Goal: Complete application form: Complete application form

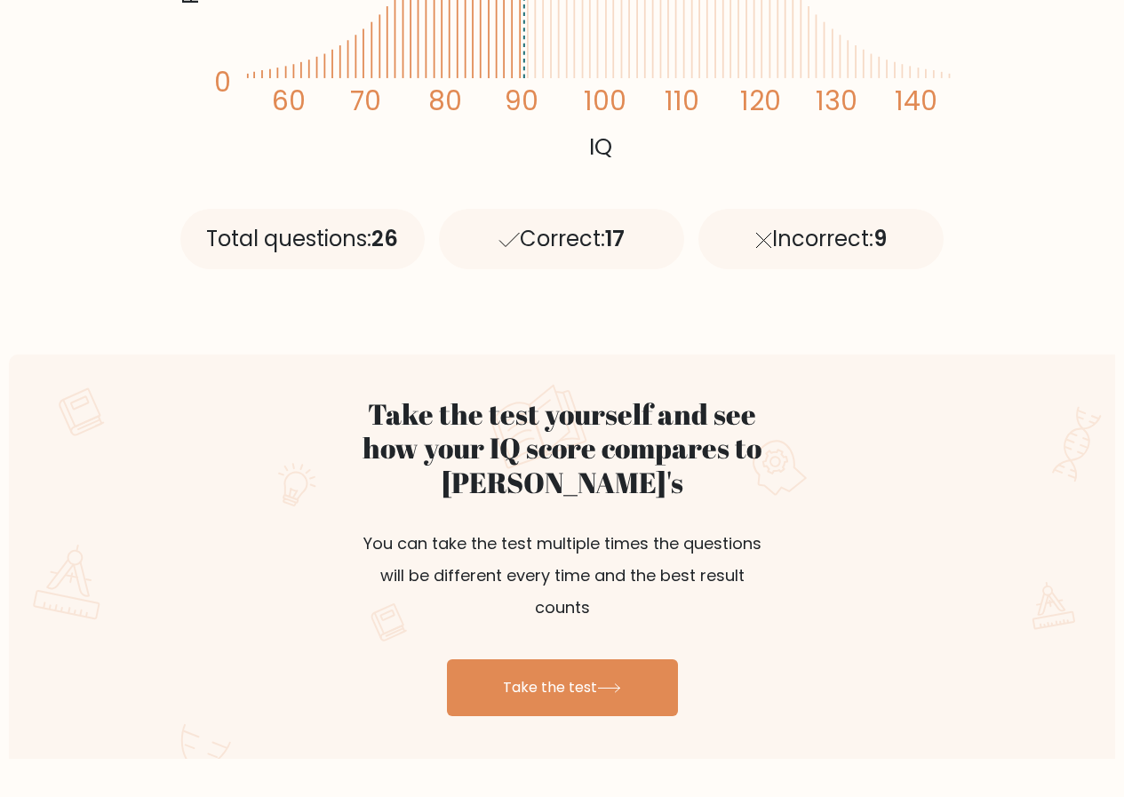
scroll to position [781, 0]
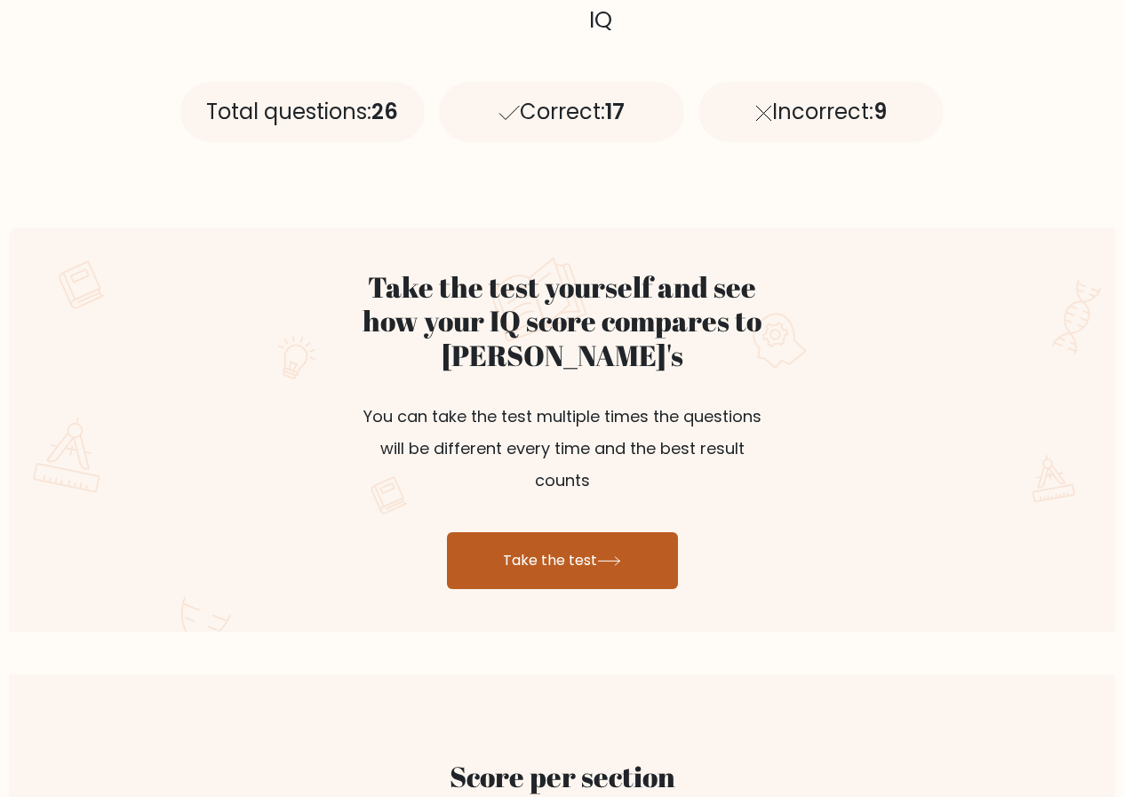
click at [621, 556] on icon at bounding box center [609, 561] width 24 height 10
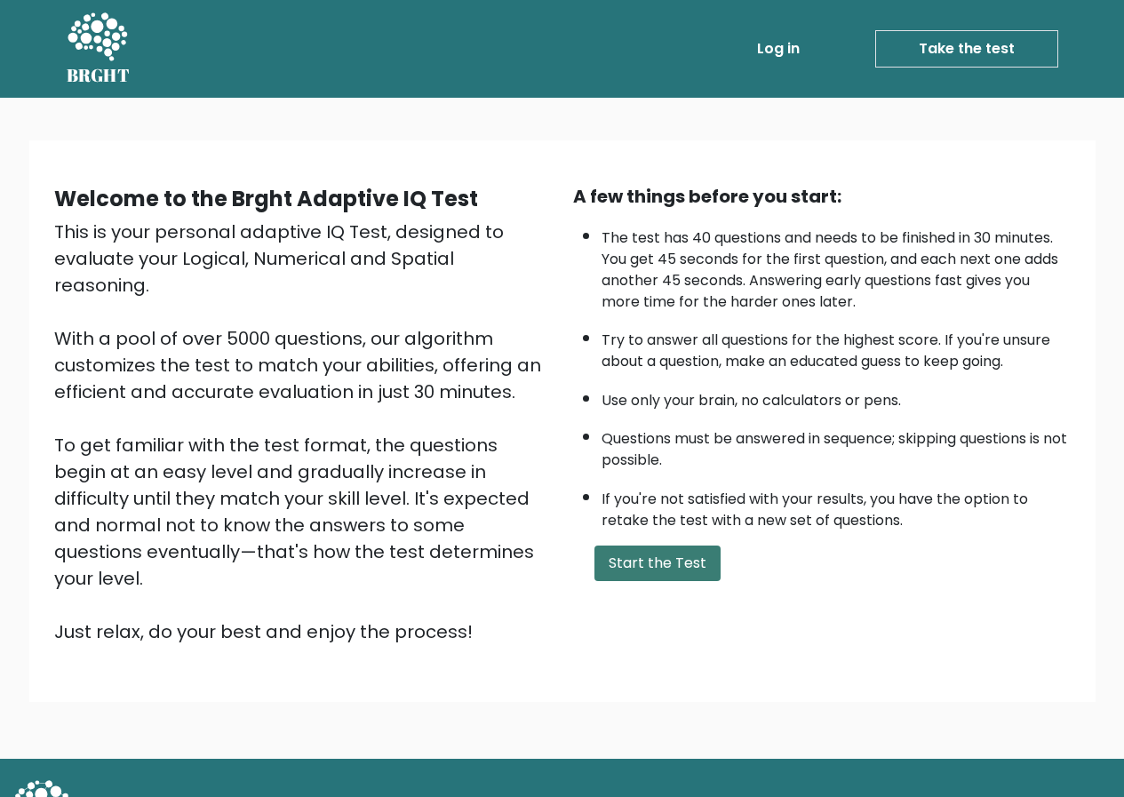
click at [658, 577] on button "Start the Test" at bounding box center [657, 563] width 126 height 36
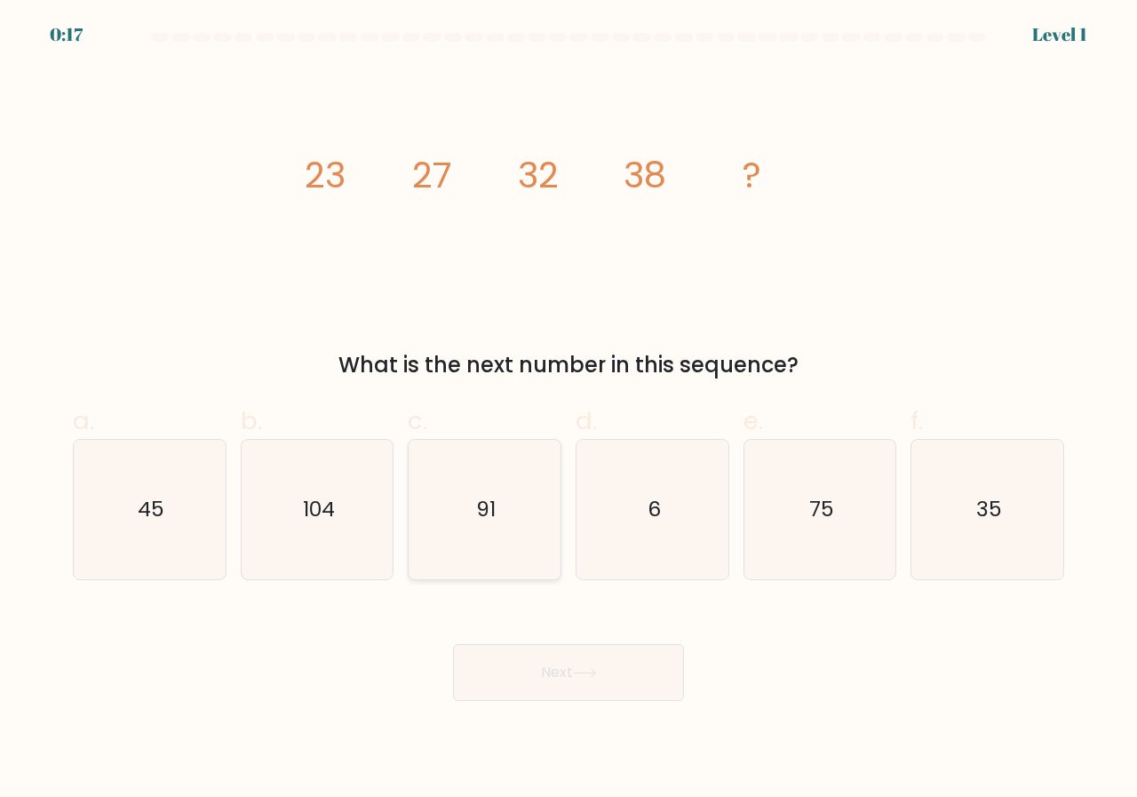
click at [452, 467] on icon "91" at bounding box center [484, 509] width 139 height 139
click at [569, 410] on input "c. 91" at bounding box center [569, 405] width 1 height 12
radio input "true"
click at [583, 667] on button "Next" at bounding box center [568, 672] width 231 height 57
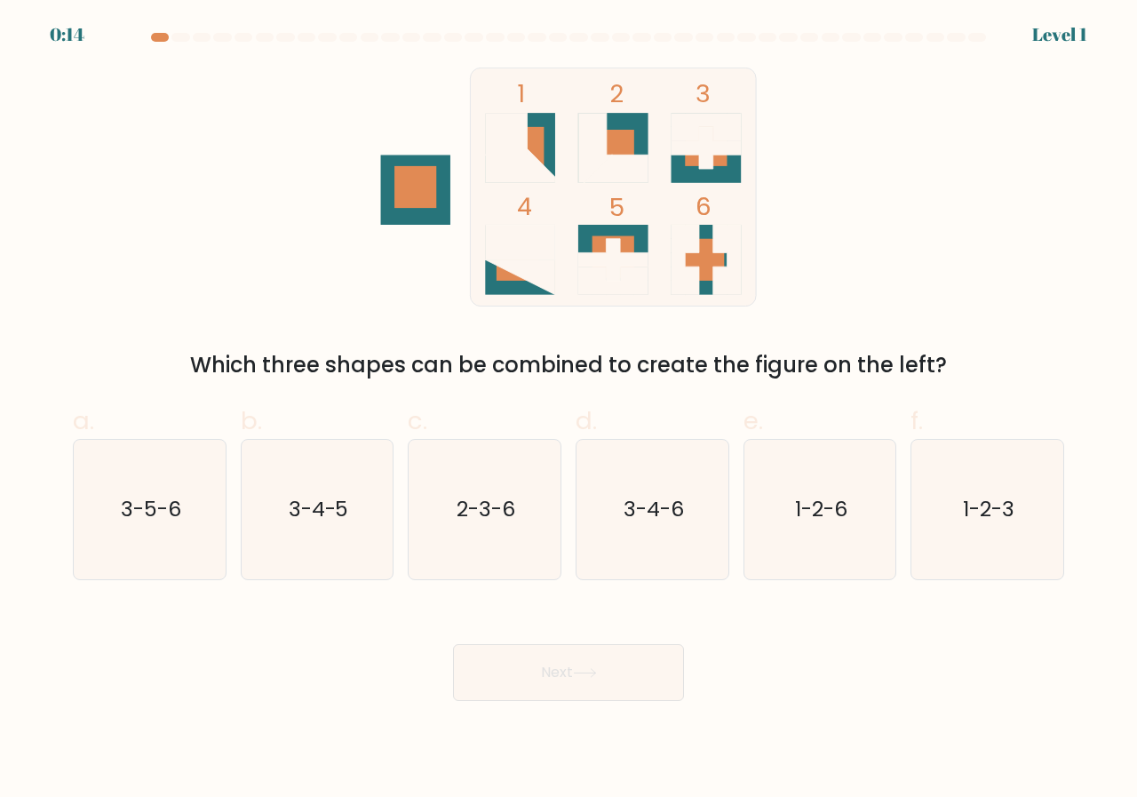
click at [520, 278] on rect at bounding box center [518, 260] width 42 height 42
click at [153, 539] on icon "3-5-6" at bounding box center [149, 509] width 139 height 139
click at [569, 410] on input "a. 3-5-6" at bounding box center [569, 405] width 1 height 12
radio input "true"
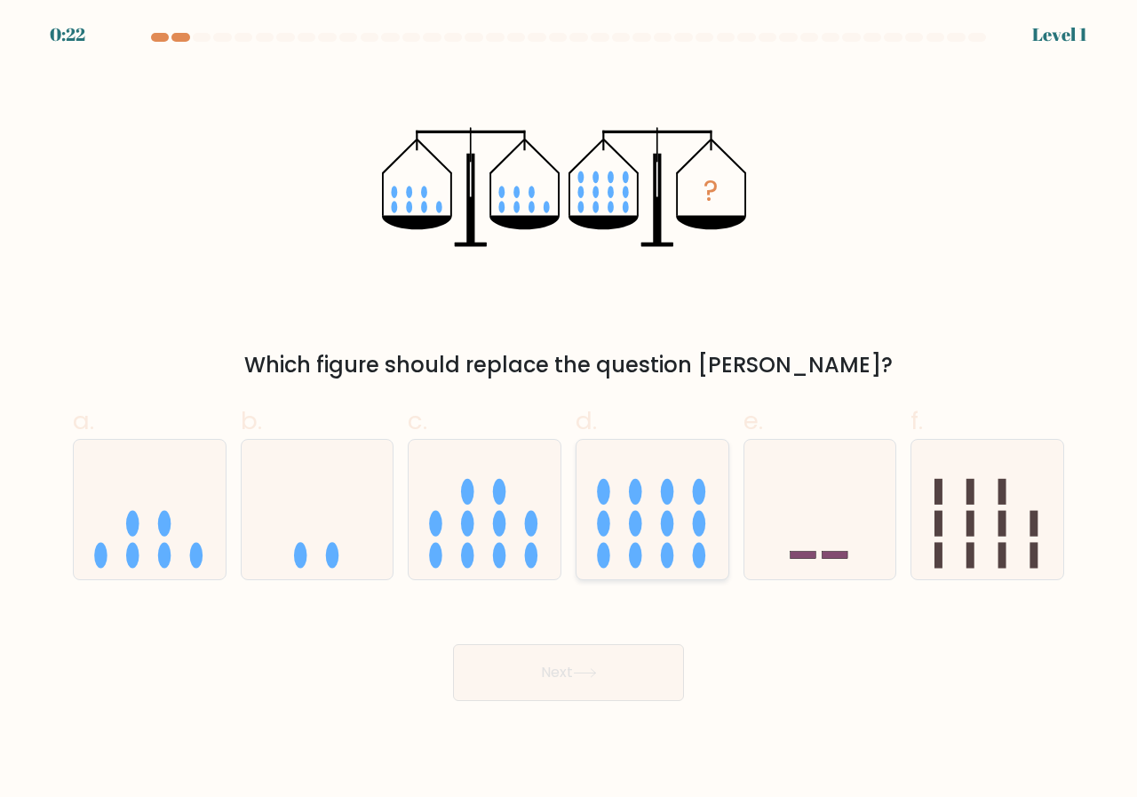
click at [622, 470] on icon at bounding box center [653, 509] width 152 height 125
click at [569, 410] on input "d." at bounding box center [569, 405] width 1 height 12
radio input "true"
click at [561, 680] on button "Next" at bounding box center [568, 672] width 231 height 57
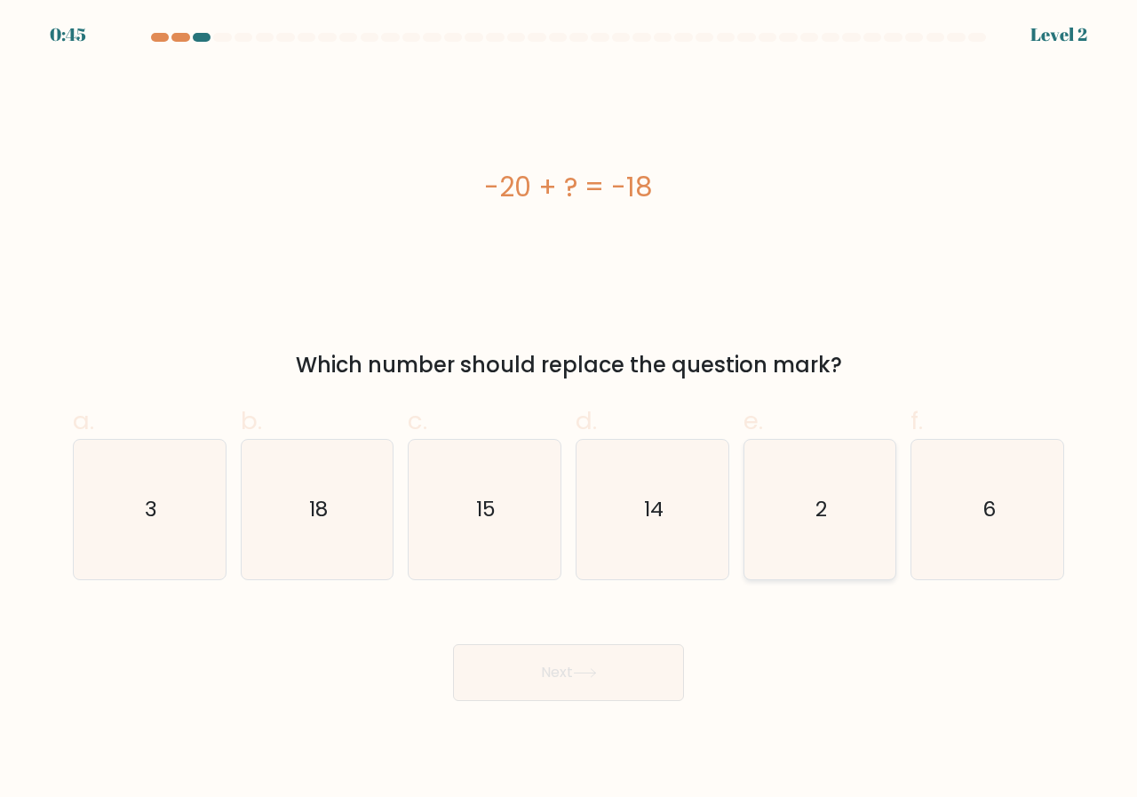
click at [778, 539] on icon "2" at bounding box center [820, 509] width 139 height 139
click at [569, 410] on input "e. 2" at bounding box center [569, 405] width 1 height 12
radio input "true"
click at [593, 686] on button "Next" at bounding box center [568, 672] width 231 height 57
click at [588, 672] on icon at bounding box center [585, 673] width 24 height 10
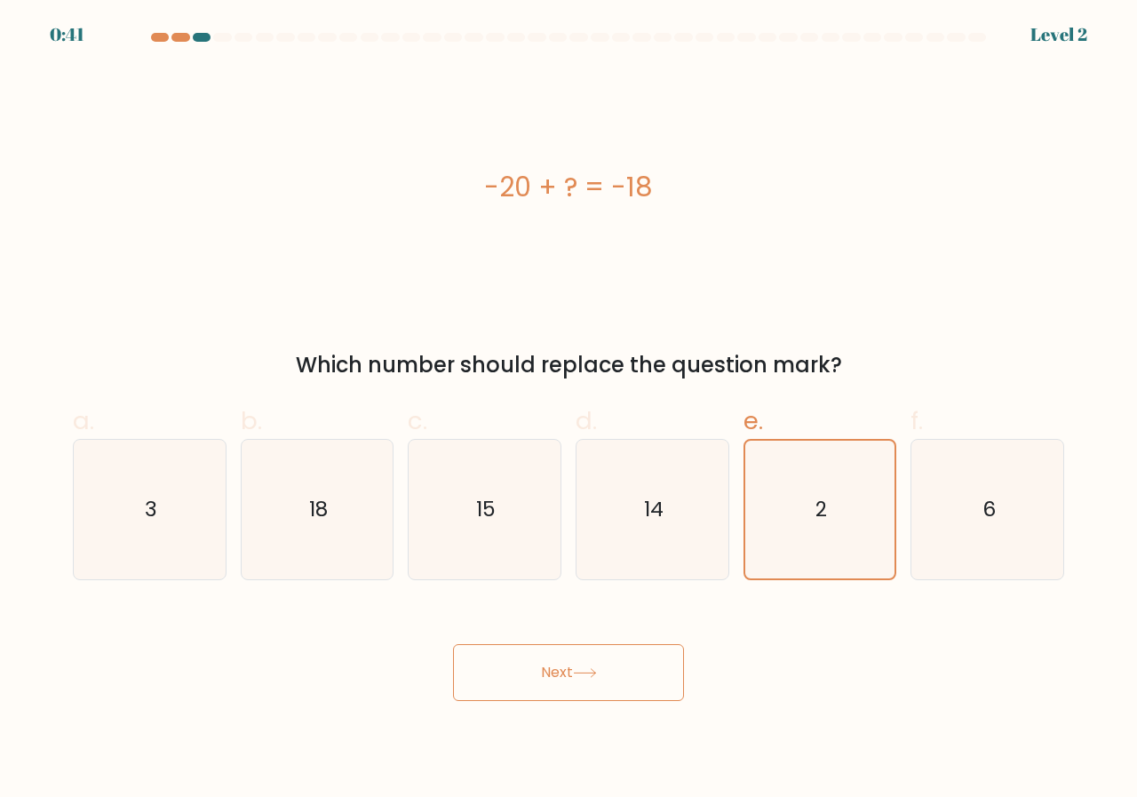
click at [589, 679] on button "Next" at bounding box center [568, 672] width 231 height 57
click at [541, 676] on button "Next" at bounding box center [568, 672] width 231 height 57
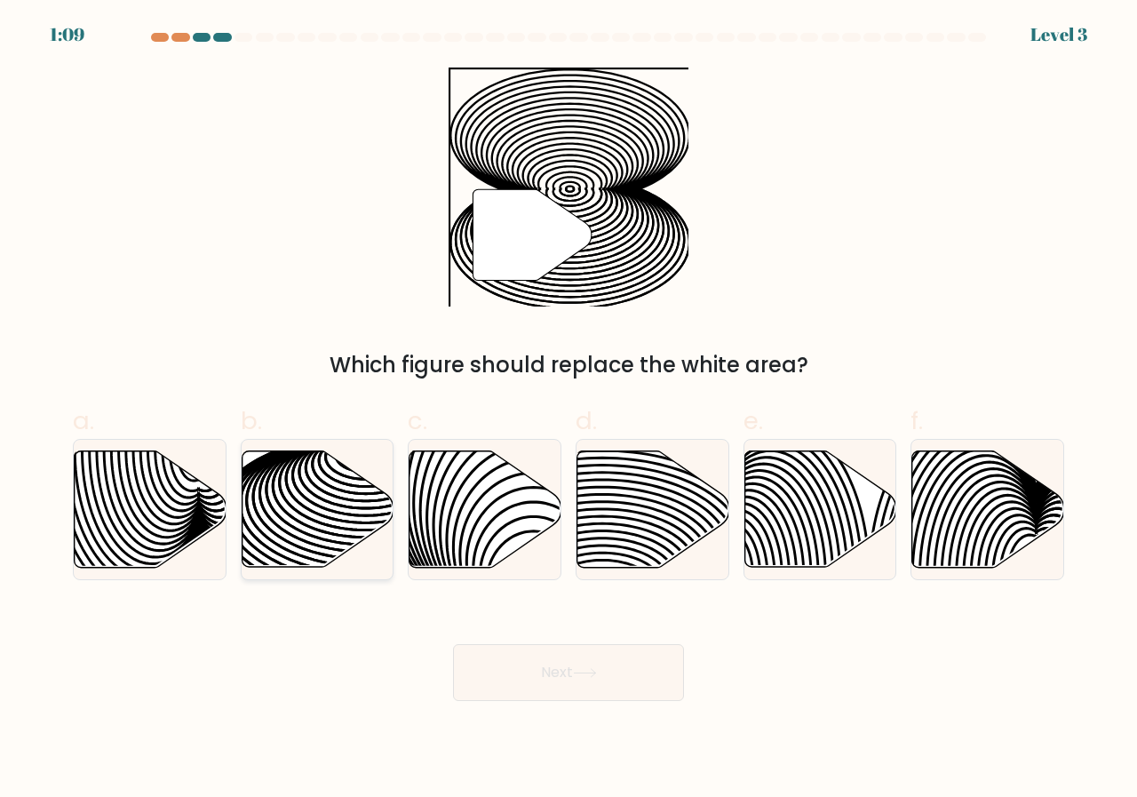
click at [314, 490] on icon at bounding box center [318, 509] width 152 height 116
click at [569, 410] on input "b." at bounding box center [569, 405] width 1 height 12
radio input "true"
click at [583, 691] on button "Next" at bounding box center [568, 672] width 231 height 57
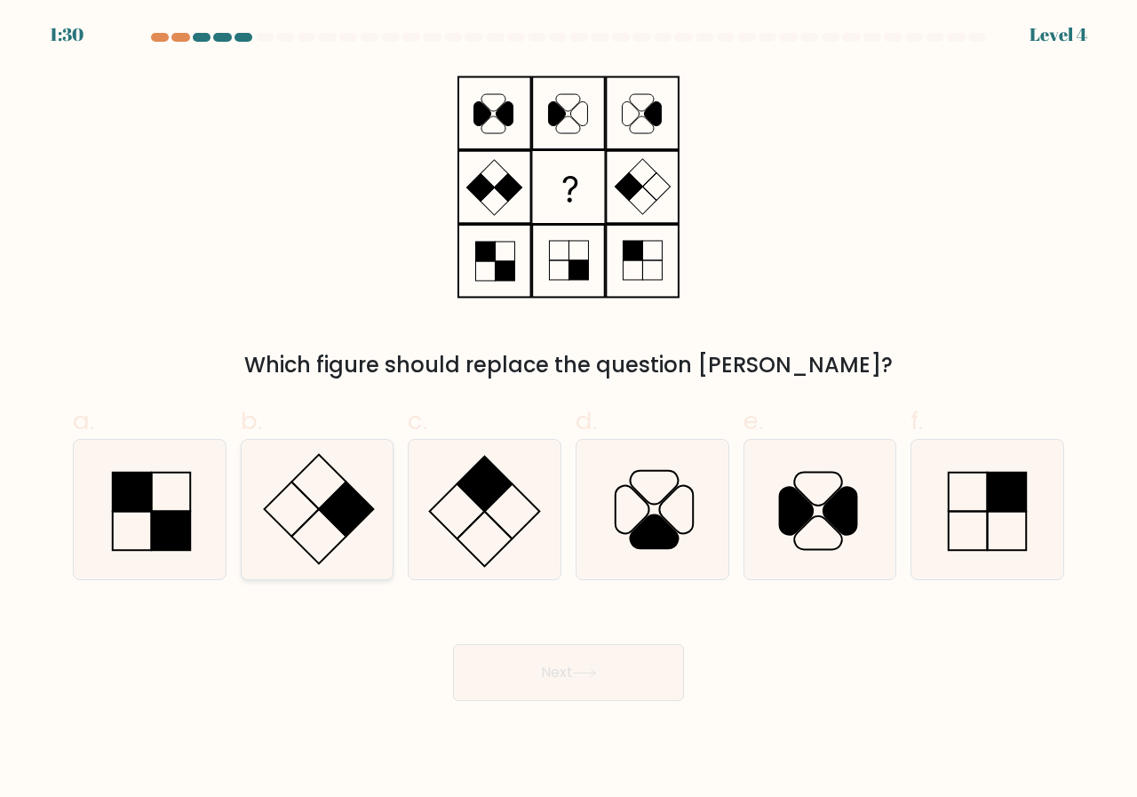
click at [360, 480] on icon at bounding box center [317, 509] width 139 height 139
click at [569, 410] on input "b." at bounding box center [569, 405] width 1 height 12
radio input "true"
click at [529, 646] on button "Next" at bounding box center [568, 672] width 231 height 57
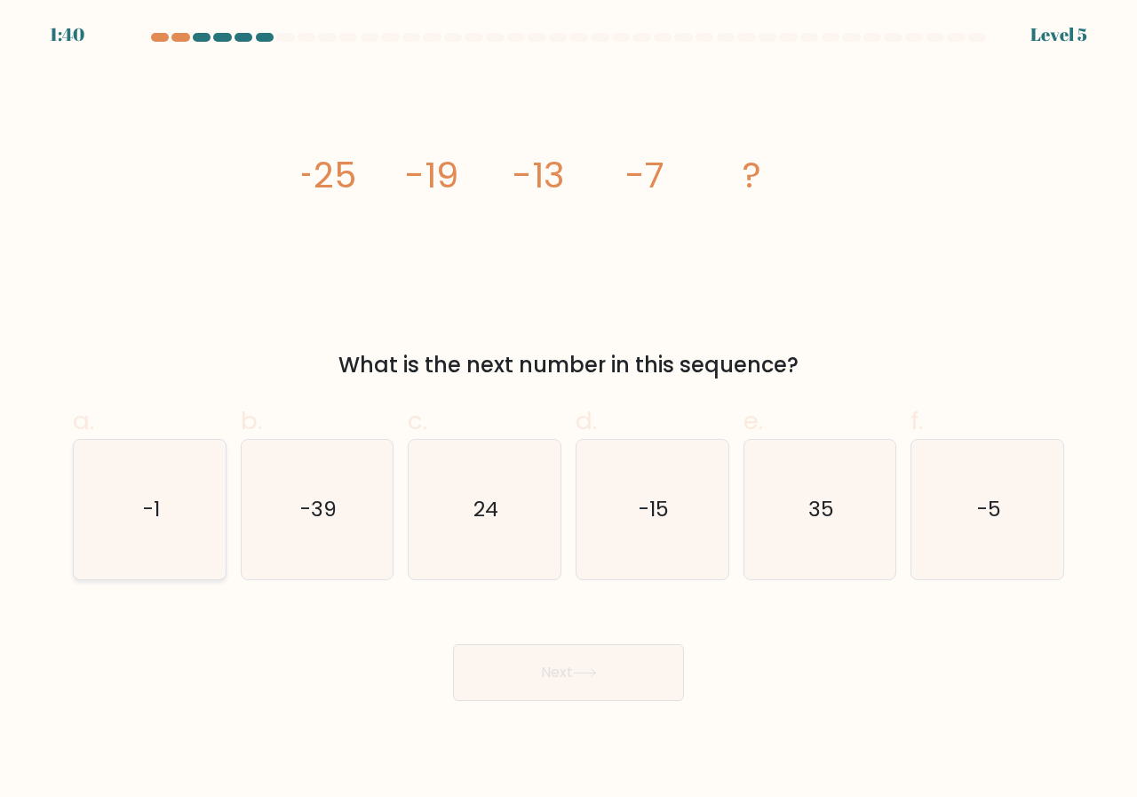
click at [135, 534] on icon "-1" at bounding box center [149, 509] width 139 height 139
click at [569, 410] on input "a. -1" at bounding box center [569, 405] width 1 height 12
radio input "true"
click at [581, 671] on icon at bounding box center [585, 673] width 24 height 10
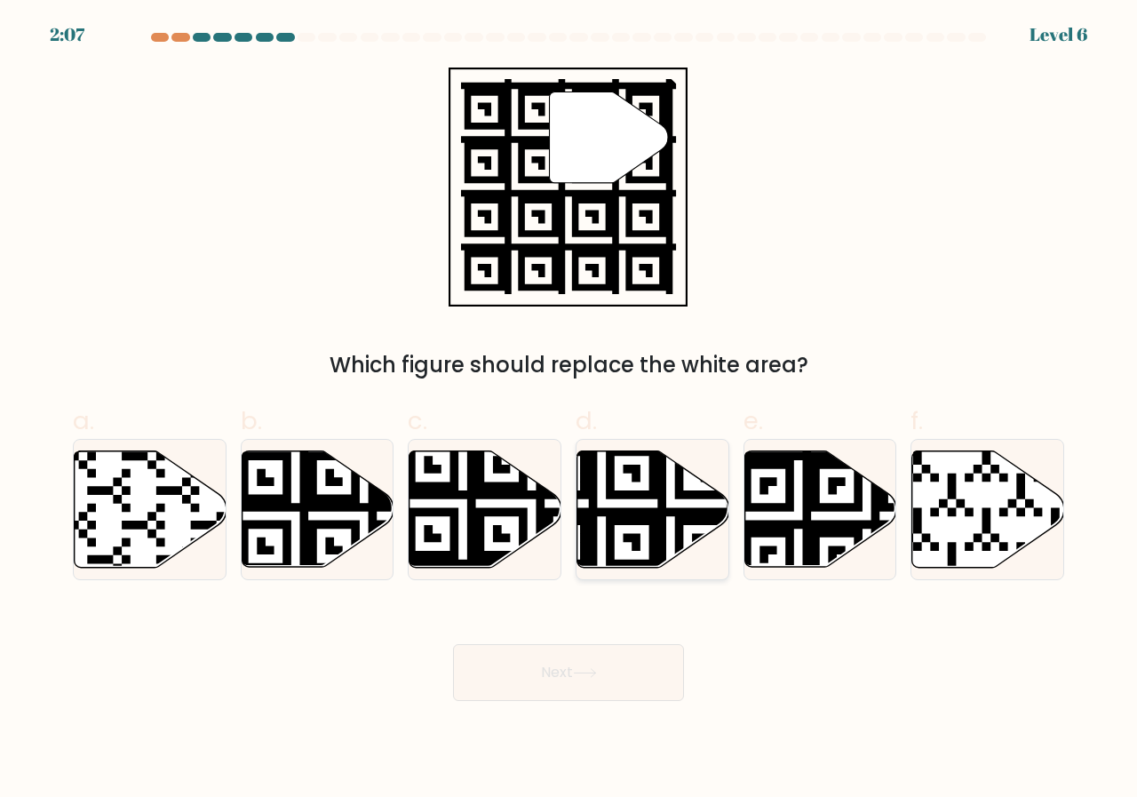
click at [593, 493] on icon at bounding box center [601, 571] width 275 height 275
click at [569, 410] on input "d." at bounding box center [569, 405] width 1 height 12
radio input "true"
click at [565, 688] on button "Next" at bounding box center [568, 672] width 231 height 57
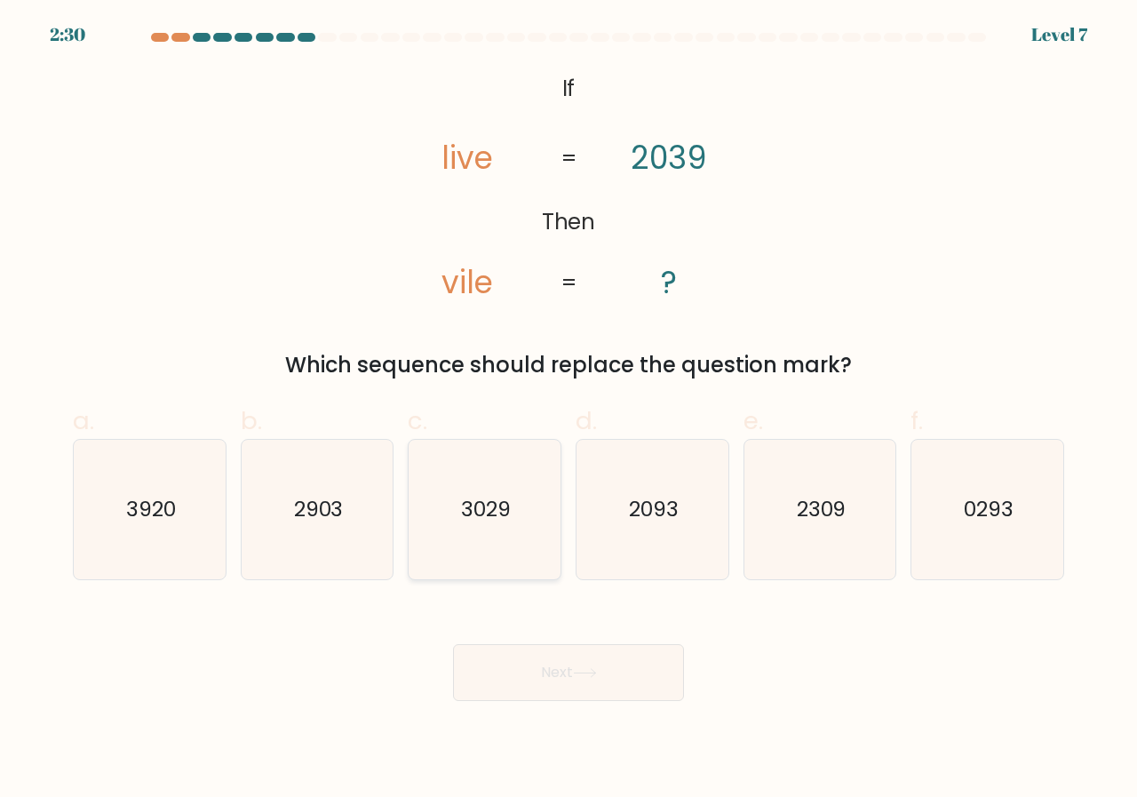
click at [529, 538] on icon "3029" at bounding box center [484, 509] width 139 height 139
click at [569, 410] on input "c. 3029" at bounding box center [569, 405] width 1 height 12
radio input "true"
click at [562, 688] on button "Next" at bounding box center [568, 672] width 231 height 57
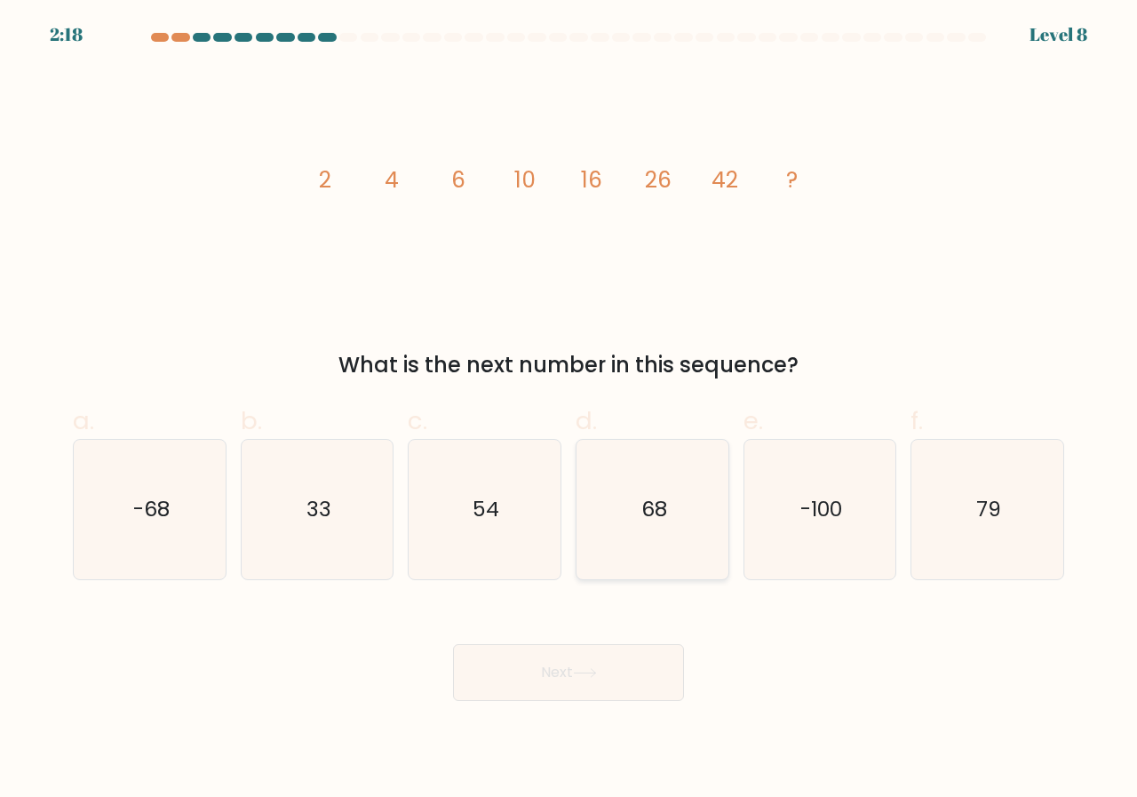
click at [658, 494] on icon "68" at bounding box center [652, 509] width 139 height 139
click at [569, 410] on input "d. 68" at bounding box center [569, 405] width 1 height 12
radio input "true"
drag, startPoint x: 607, startPoint y: 649, endPoint x: 602, endPoint y: 658, distance: 9.9
click at [603, 654] on button "Next" at bounding box center [568, 672] width 231 height 57
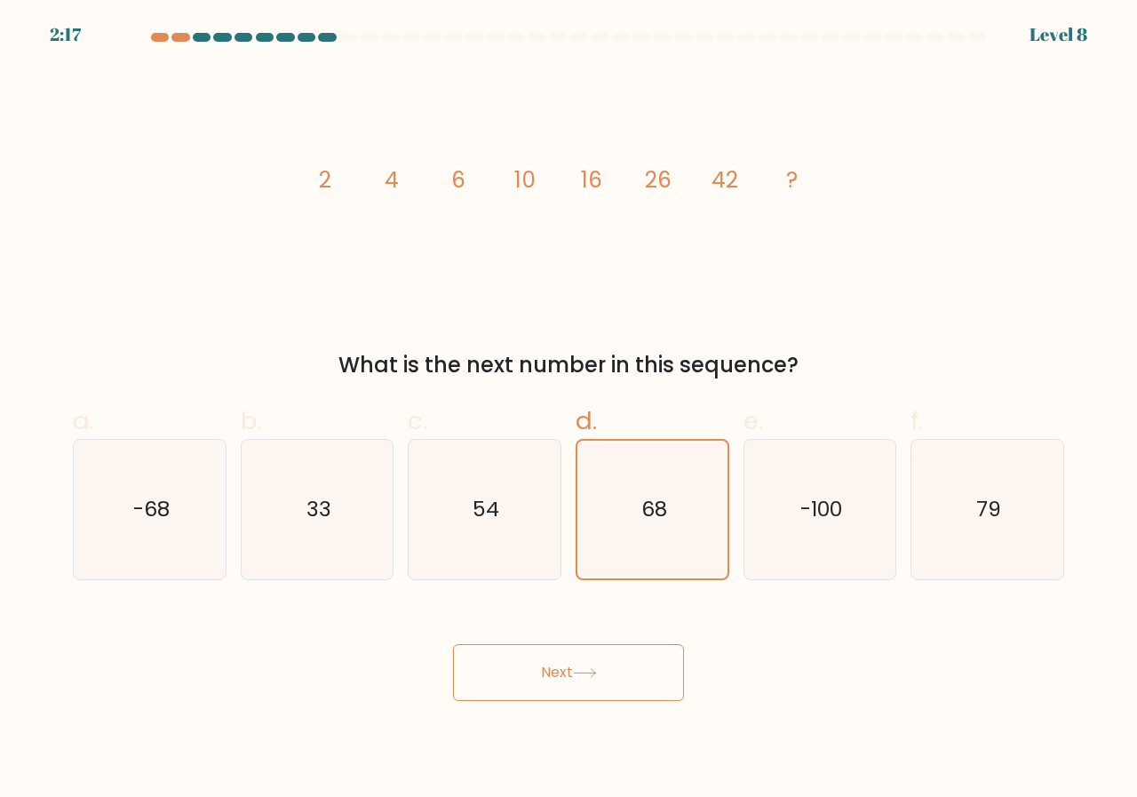
click at [601, 665] on button "Next" at bounding box center [568, 672] width 231 height 57
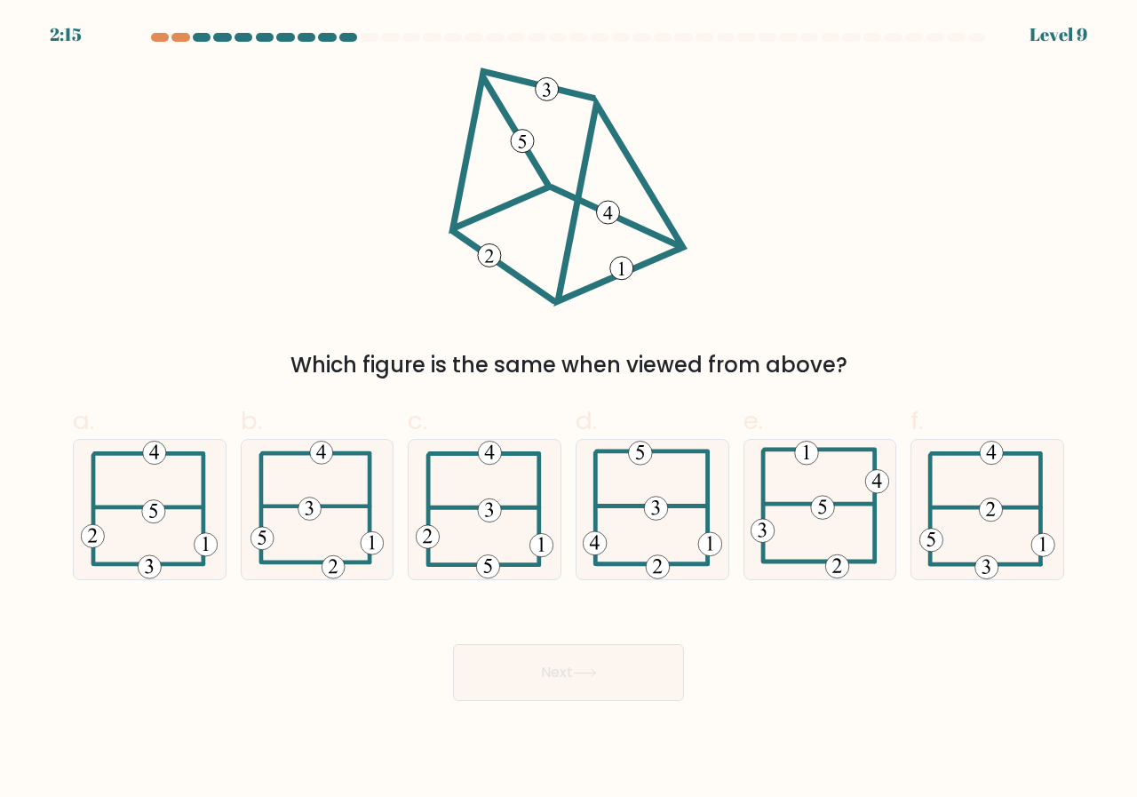
click at [591, 681] on button "Next" at bounding box center [568, 672] width 231 height 57
click at [570, 592] on form at bounding box center [568, 367] width 1137 height 668
click at [266, 506] on 505 at bounding box center [315, 506] width 107 height 0
click at [569, 410] on input "b." at bounding box center [569, 405] width 1 height 12
radio input "true"
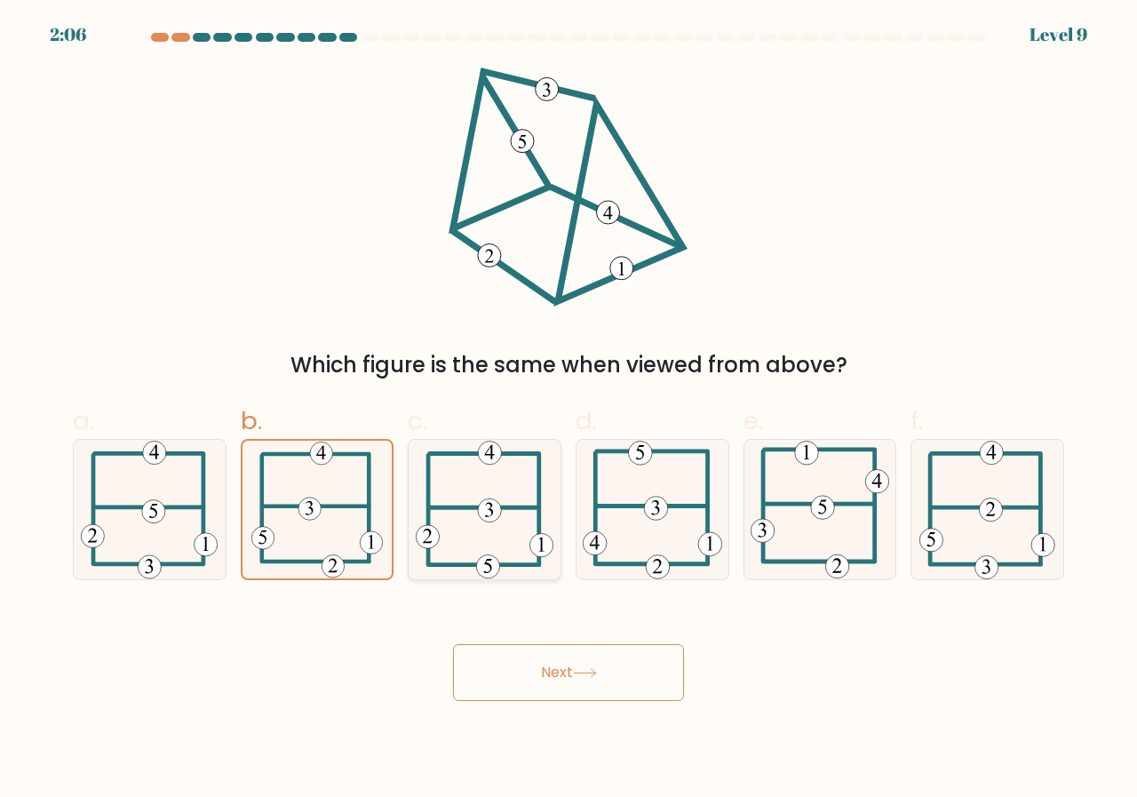
click at [498, 535] on icon at bounding box center [485, 509] width 139 height 139
click at [569, 410] on input "c." at bounding box center [569, 405] width 1 height 12
radio input "true"
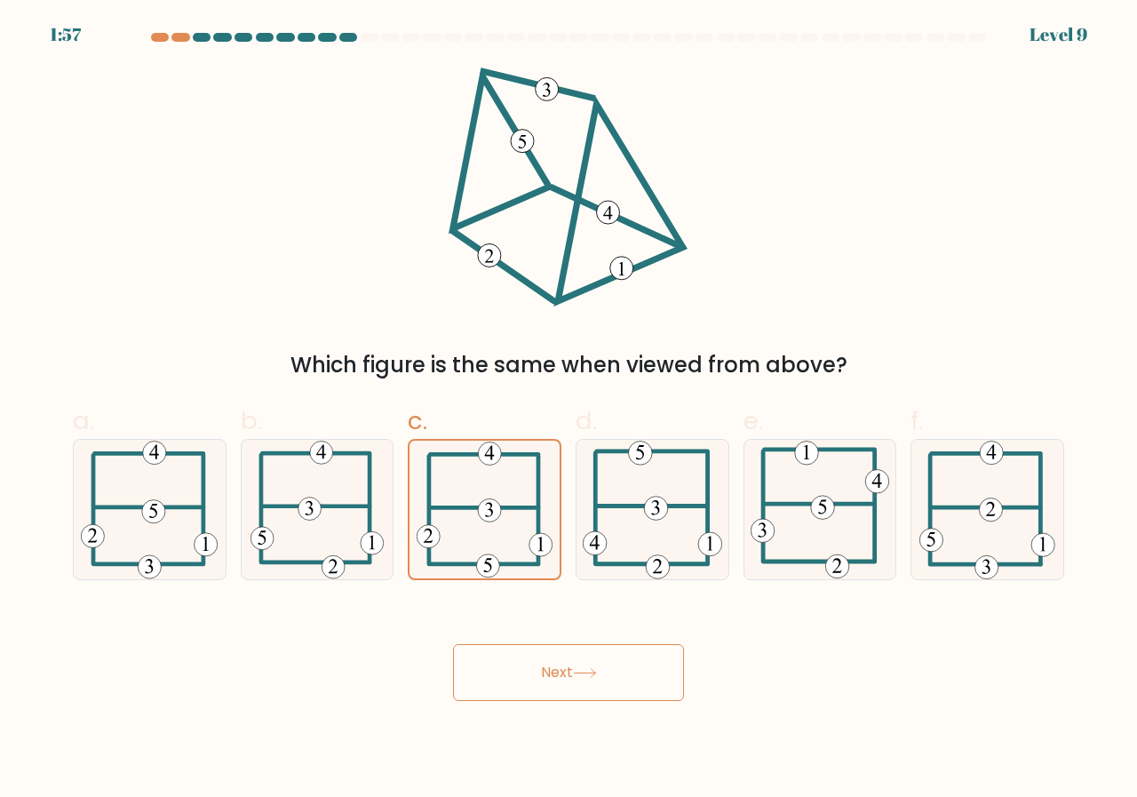
click at [544, 696] on button "Next" at bounding box center [568, 672] width 231 height 57
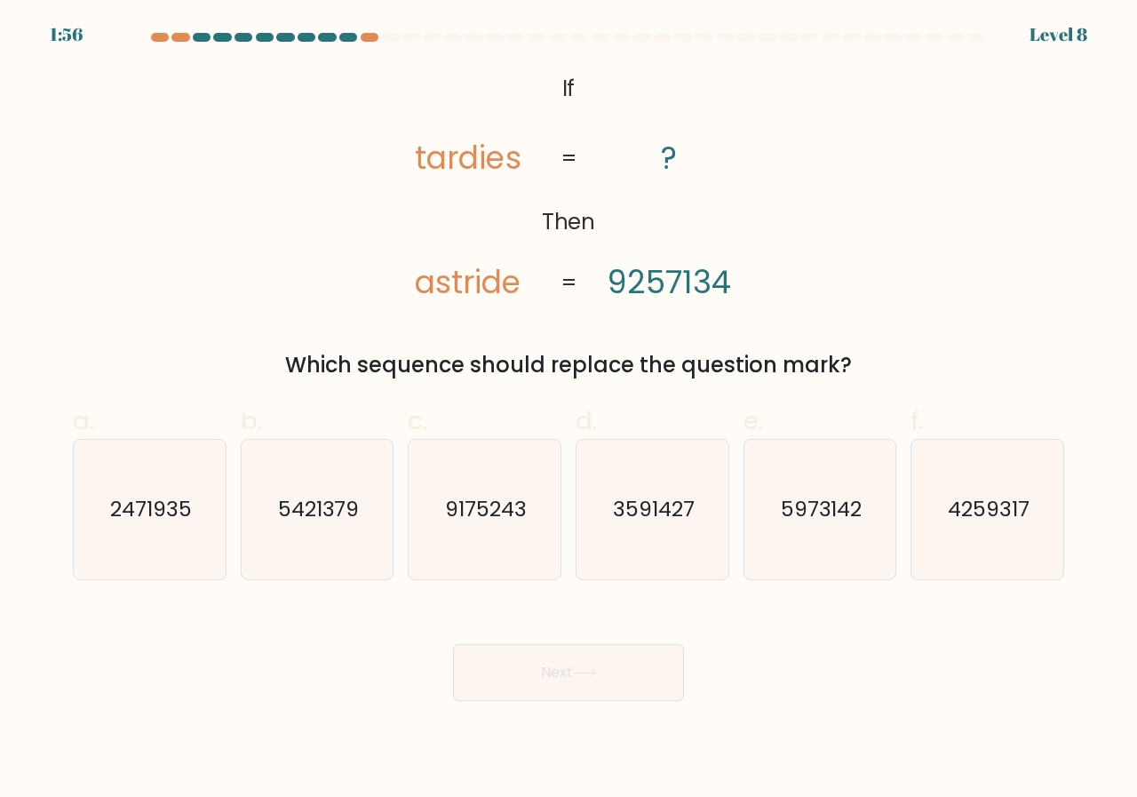
click at [538, 682] on button "Next" at bounding box center [568, 672] width 231 height 57
click at [186, 529] on icon "2471935" at bounding box center [149, 509] width 139 height 139
click at [569, 410] on input "a. 2471935" at bounding box center [569, 405] width 1 height 12
radio input "true"
click at [530, 662] on button "Next" at bounding box center [568, 672] width 231 height 57
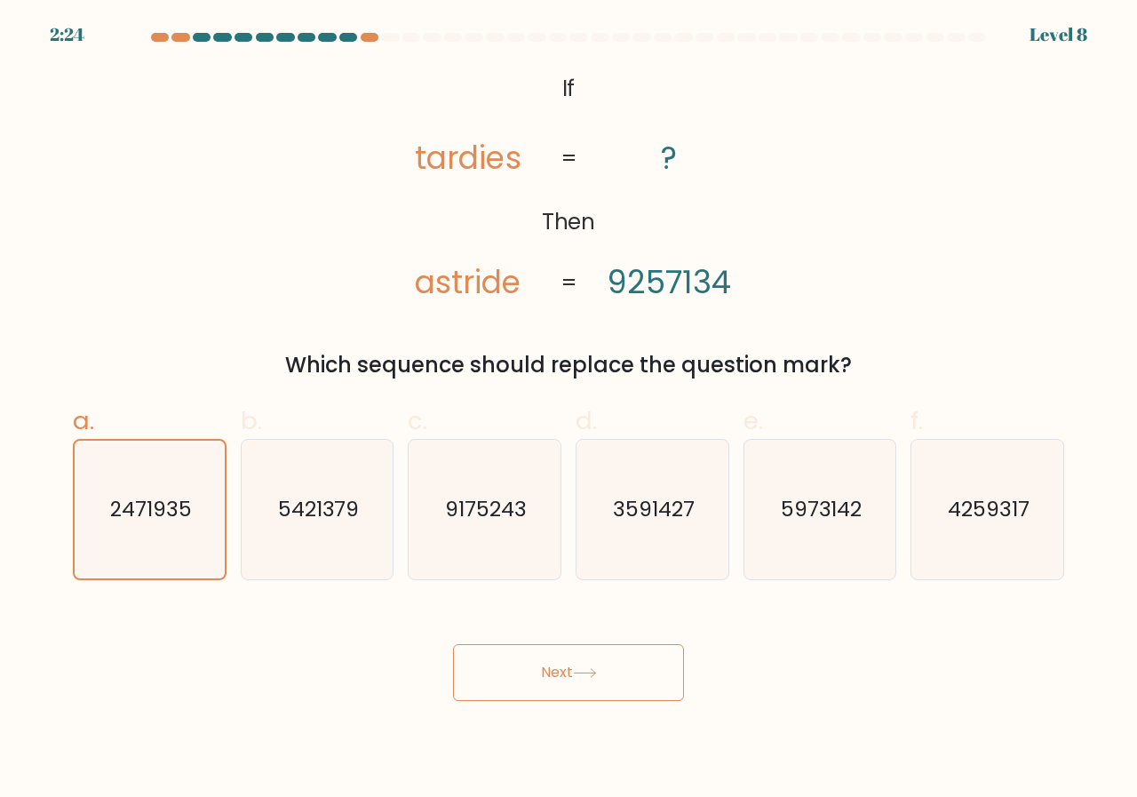
click at [530, 670] on button "Next" at bounding box center [568, 672] width 231 height 57
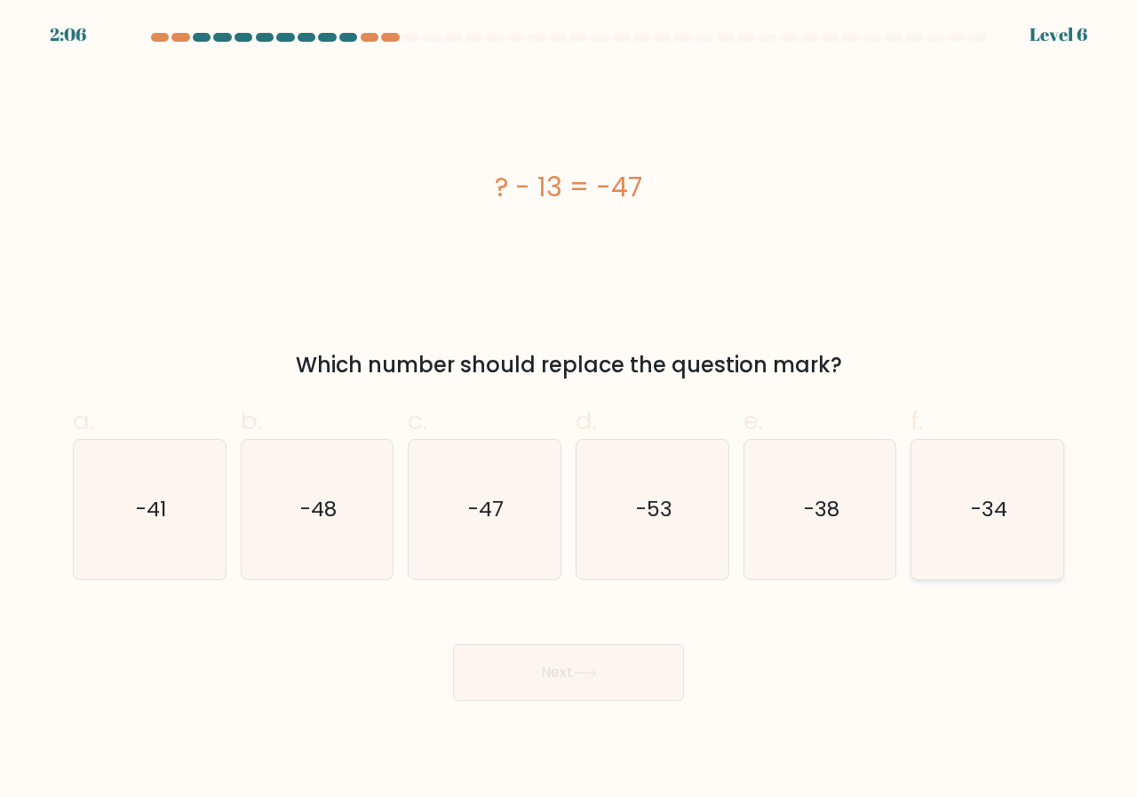
drag, startPoint x: 1036, startPoint y: 472, endPoint x: 1025, endPoint y: 480, distance: 13.3
click at [1037, 472] on icon "-34" at bounding box center [987, 509] width 139 height 139
click at [569, 410] on input "f. -34" at bounding box center [569, 405] width 1 height 12
radio input "true"
click at [636, 662] on button "Next" at bounding box center [568, 672] width 231 height 57
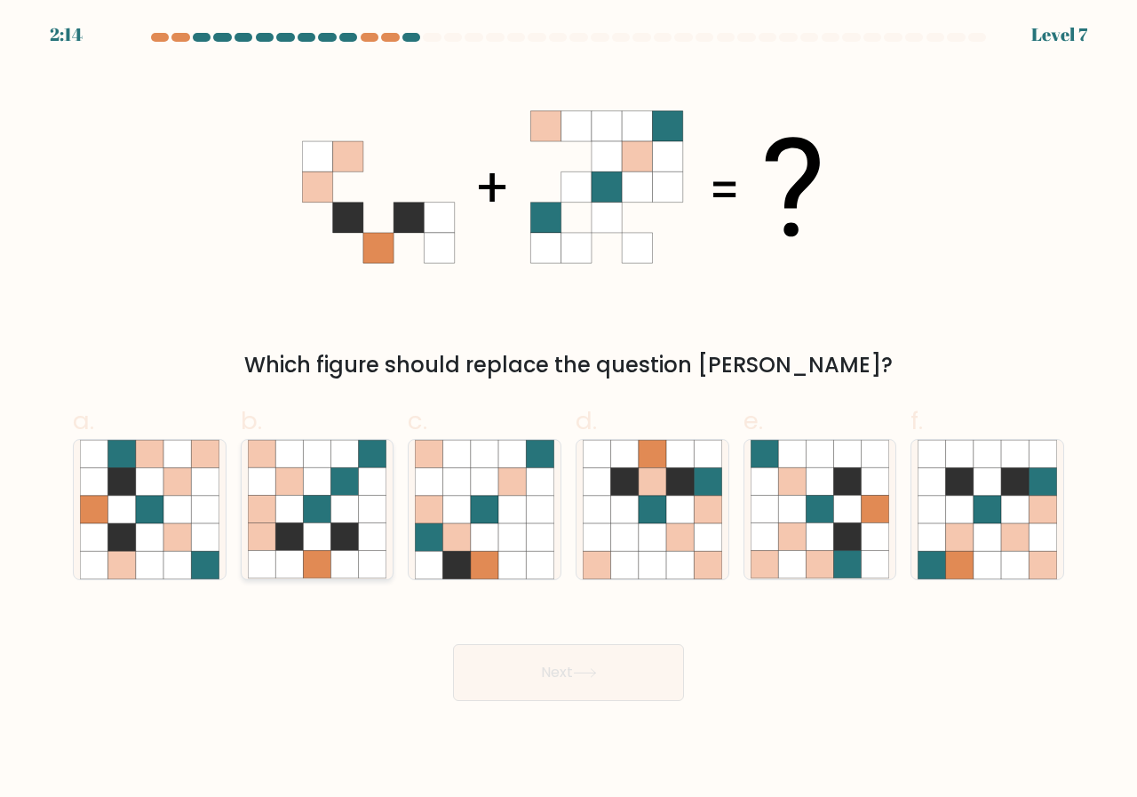
click at [322, 540] on icon at bounding box center [317, 537] width 28 height 28
click at [569, 410] on input "b." at bounding box center [569, 405] width 1 height 12
radio input "true"
click at [560, 680] on button "Next" at bounding box center [568, 672] width 231 height 57
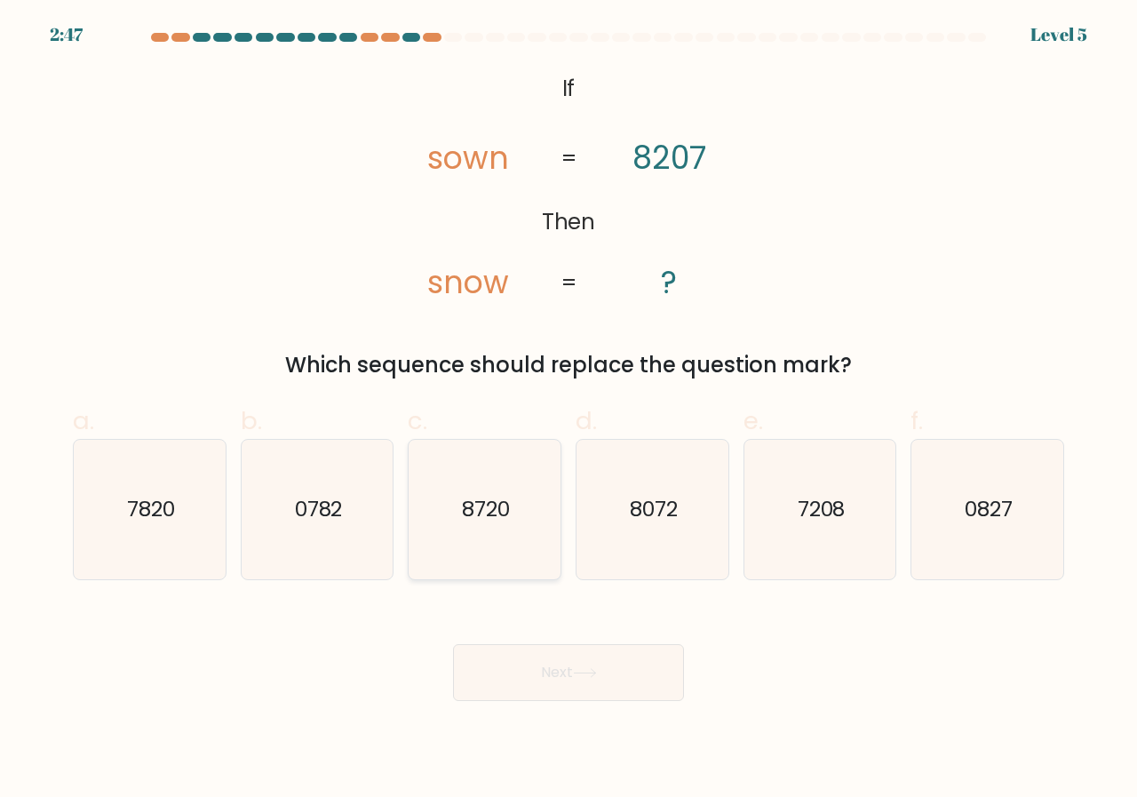
click at [501, 490] on icon "8720" at bounding box center [484, 509] width 139 height 139
click at [569, 410] on input "c. 8720" at bounding box center [569, 405] width 1 height 12
radio input "true"
click at [547, 664] on button "Next" at bounding box center [568, 672] width 231 height 57
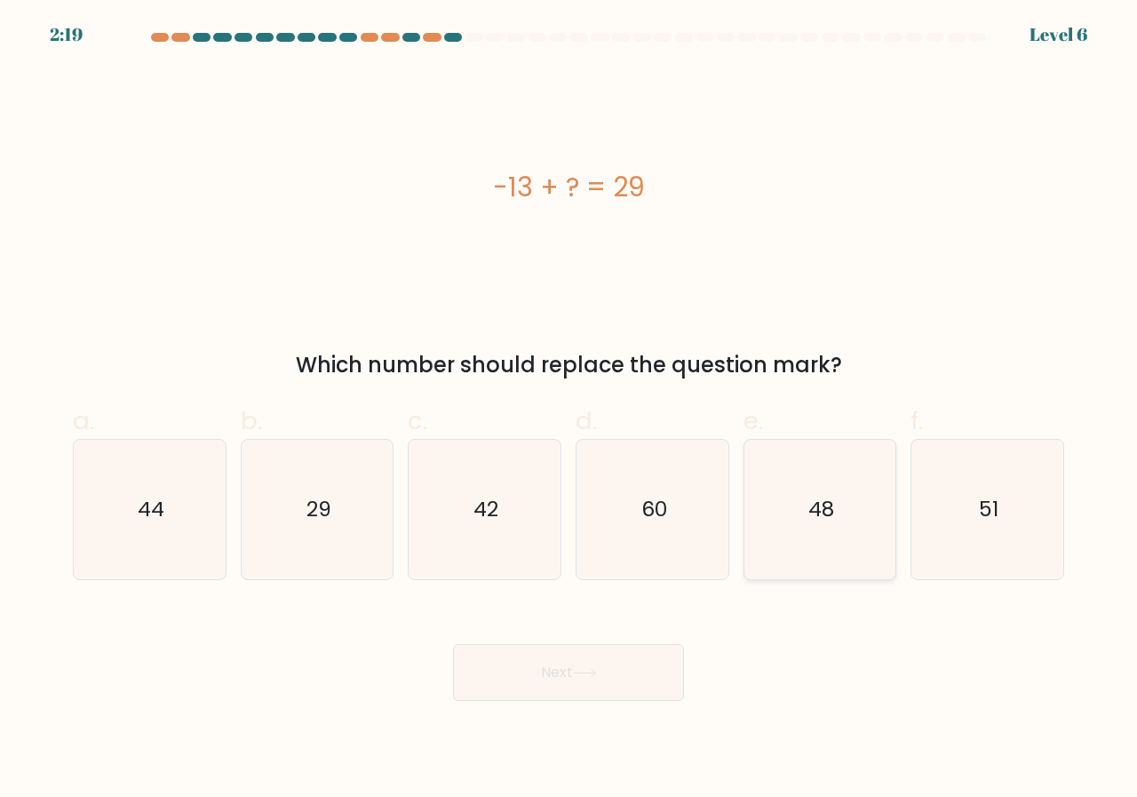
click at [808, 512] on text "48" at bounding box center [821, 509] width 26 height 29
click at [569, 410] on input "e. 48" at bounding box center [569, 405] width 1 height 12
radio input "true"
click at [640, 671] on button "Next" at bounding box center [568, 672] width 231 height 57
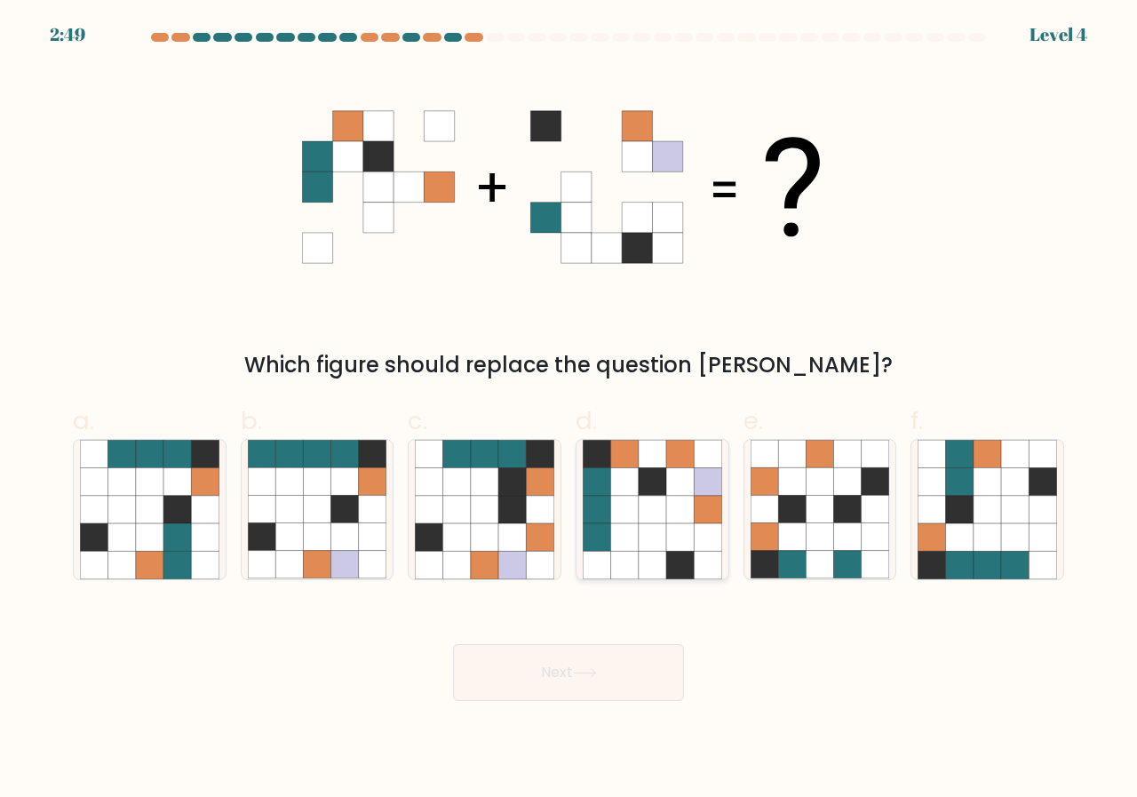
click at [632, 533] on icon at bounding box center [624, 537] width 28 height 28
click at [569, 410] on input "d." at bounding box center [569, 405] width 1 height 12
radio input "true"
click at [649, 673] on button "Next" at bounding box center [568, 672] width 231 height 57
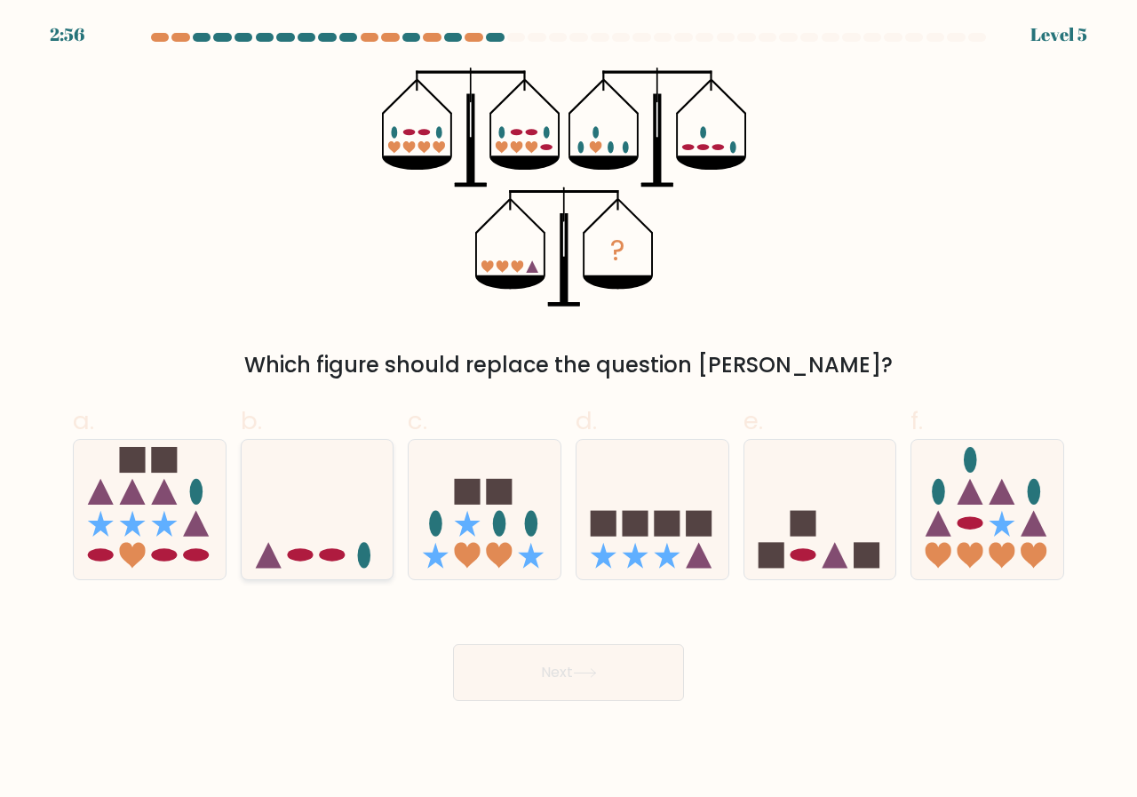
click at [364, 515] on icon at bounding box center [318, 509] width 152 height 125
click at [569, 410] on input "b." at bounding box center [569, 405] width 1 height 12
radio input "true"
click at [505, 635] on div "Next" at bounding box center [568, 651] width 1013 height 100
click at [505, 662] on button "Next" at bounding box center [568, 672] width 231 height 57
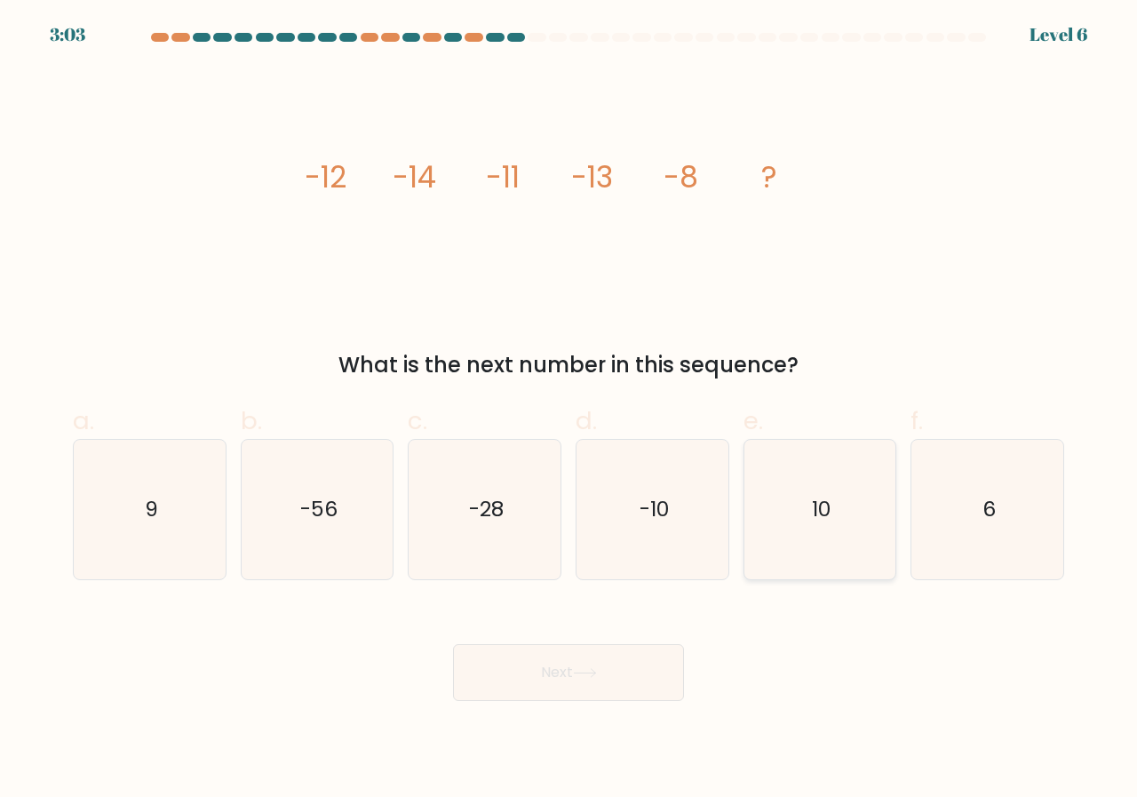
click at [762, 526] on icon "10" at bounding box center [820, 509] width 139 height 139
click at [569, 410] on input "e. 10" at bounding box center [569, 405] width 1 height 12
radio input "true"
click at [537, 677] on button "Next" at bounding box center [568, 672] width 231 height 57
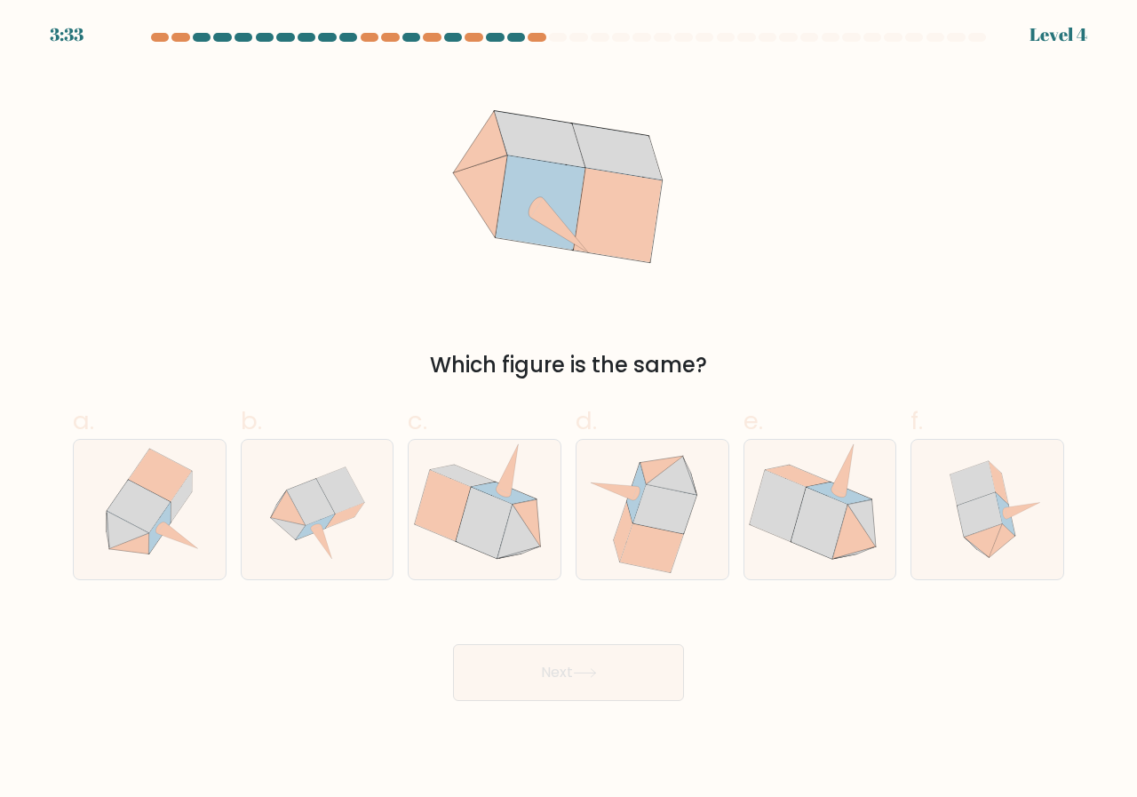
click at [909, 475] on div "f." at bounding box center [988, 491] width 168 height 178
click at [956, 513] on icon at bounding box center [988, 509] width 139 height 139
click at [569, 410] on input "f." at bounding box center [569, 405] width 1 height 12
radio input "true"
click at [617, 679] on button "Next" at bounding box center [568, 672] width 231 height 57
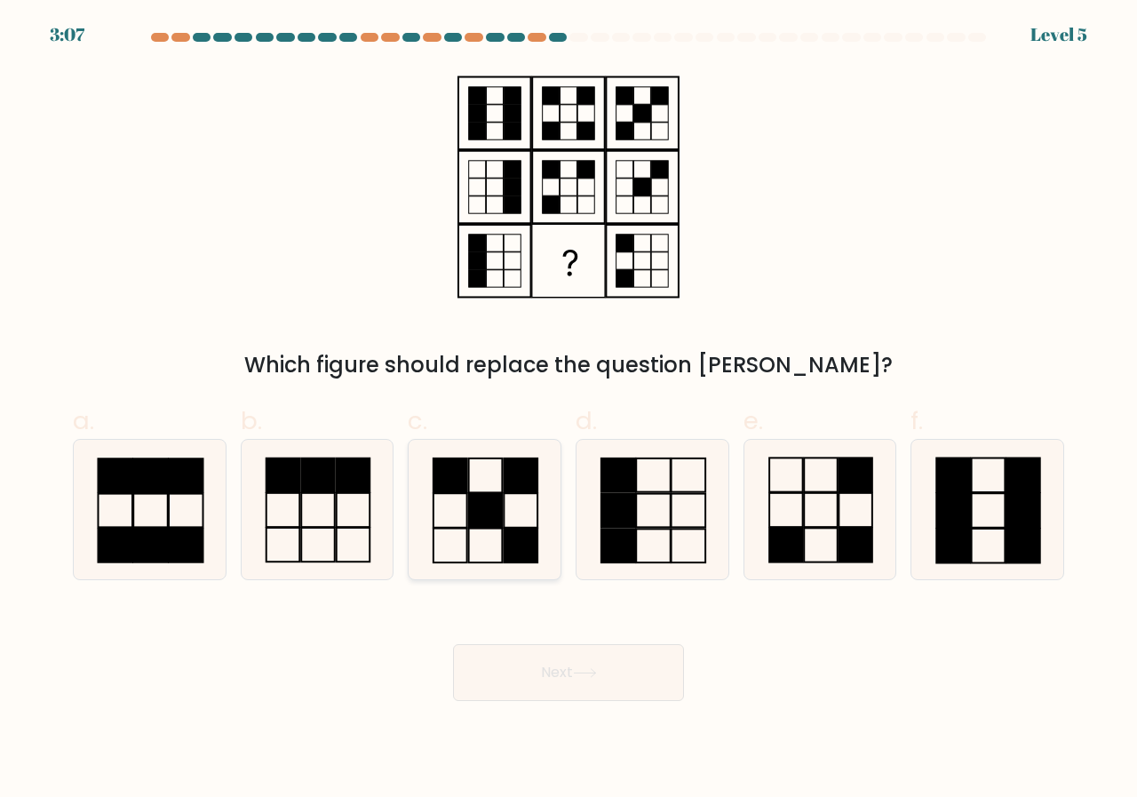
click at [476, 512] on rect at bounding box center [486, 511] width 34 height 34
click at [569, 410] on input "c." at bounding box center [569, 405] width 1 height 12
radio input "true"
click at [617, 637] on div "Next" at bounding box center [568, 651] width 1013 height 100
click at [614, 653] on button "Next" at bounding box center [568, 672] width 231 height 57
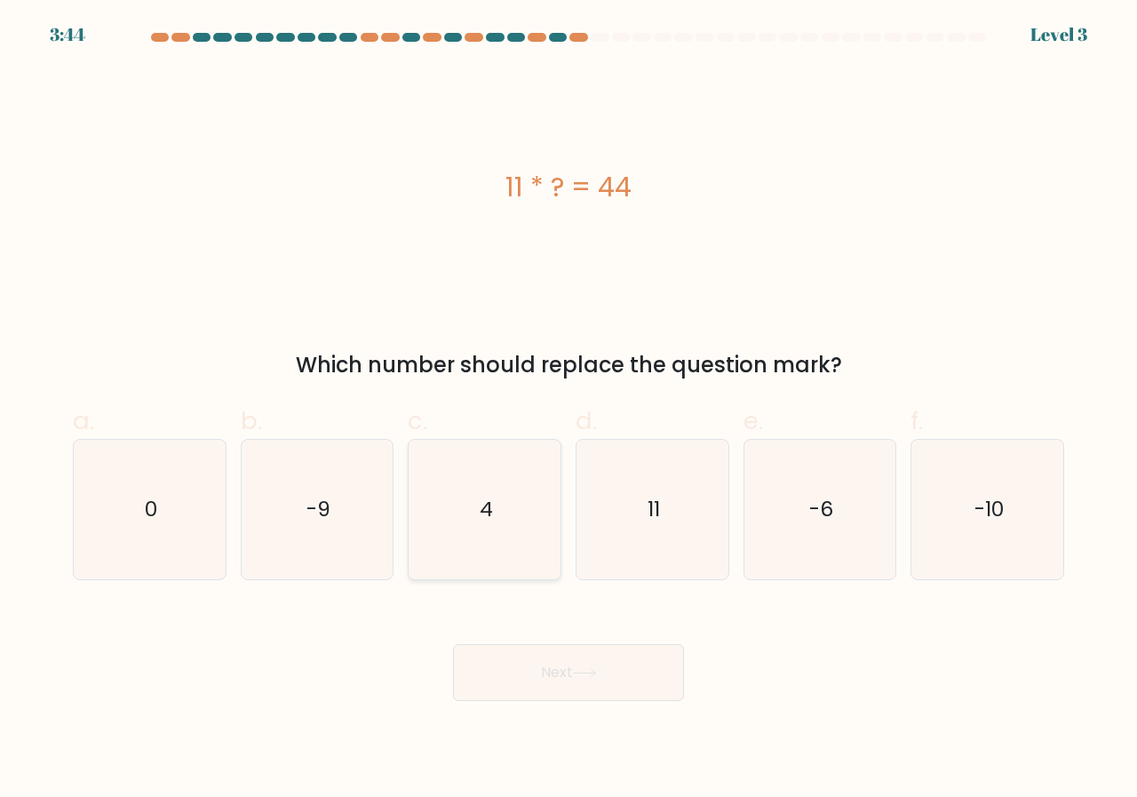
click at [482, 494] on icon "4" at bounding box center [484, 509] width 139 height 139
click at [569, 410] on input "c. 4" at bounding box center [569, 405] width 1 height 12
radio input "true"
click at [612, 679] on button "Next" at bounding box center [568, 672] width 231 height 57
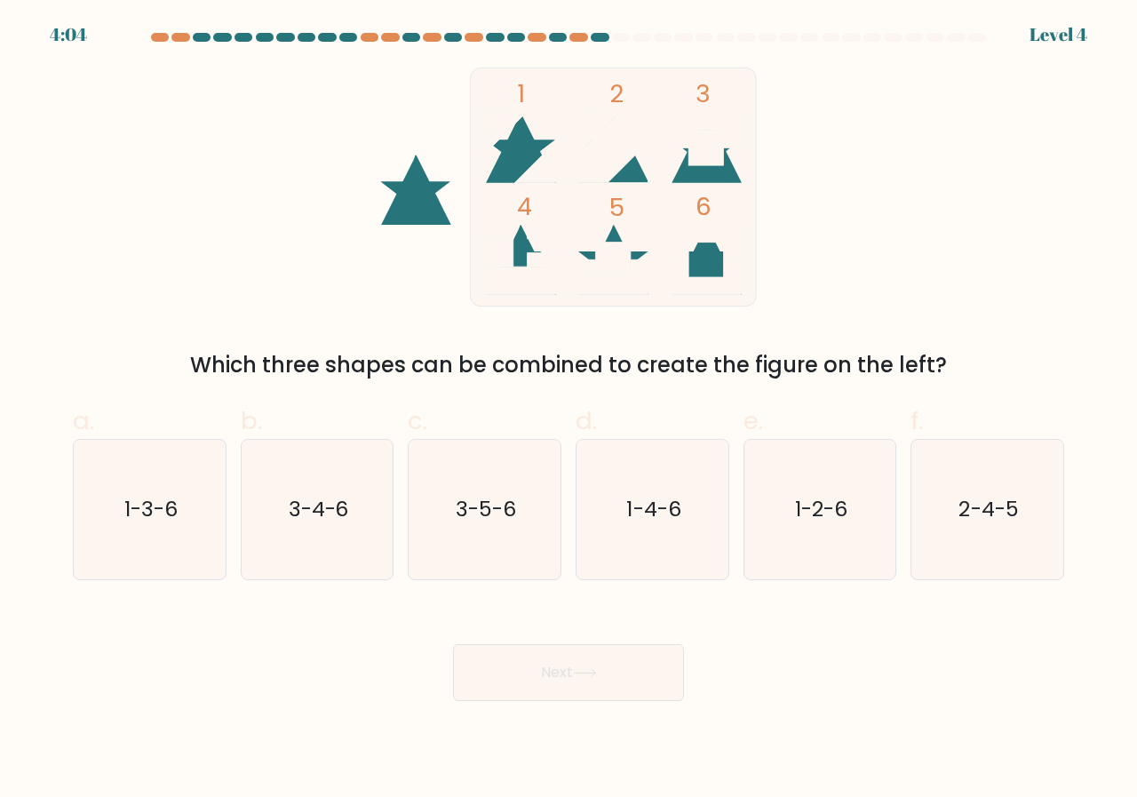
click at [692, 254] on icon at bounding box center [707, 260] width 70 height 70
click at [615, 250] on rect at bounding box center [613, 260] width 35 height 35
click at [482, 515] on text "3-5-6" at bounding box center [486, 509] width 60 height 29
click at [569, 410] on input "c. 3-5-6" at bounding box center [569, 405] width 1 height 12
radio input "true"
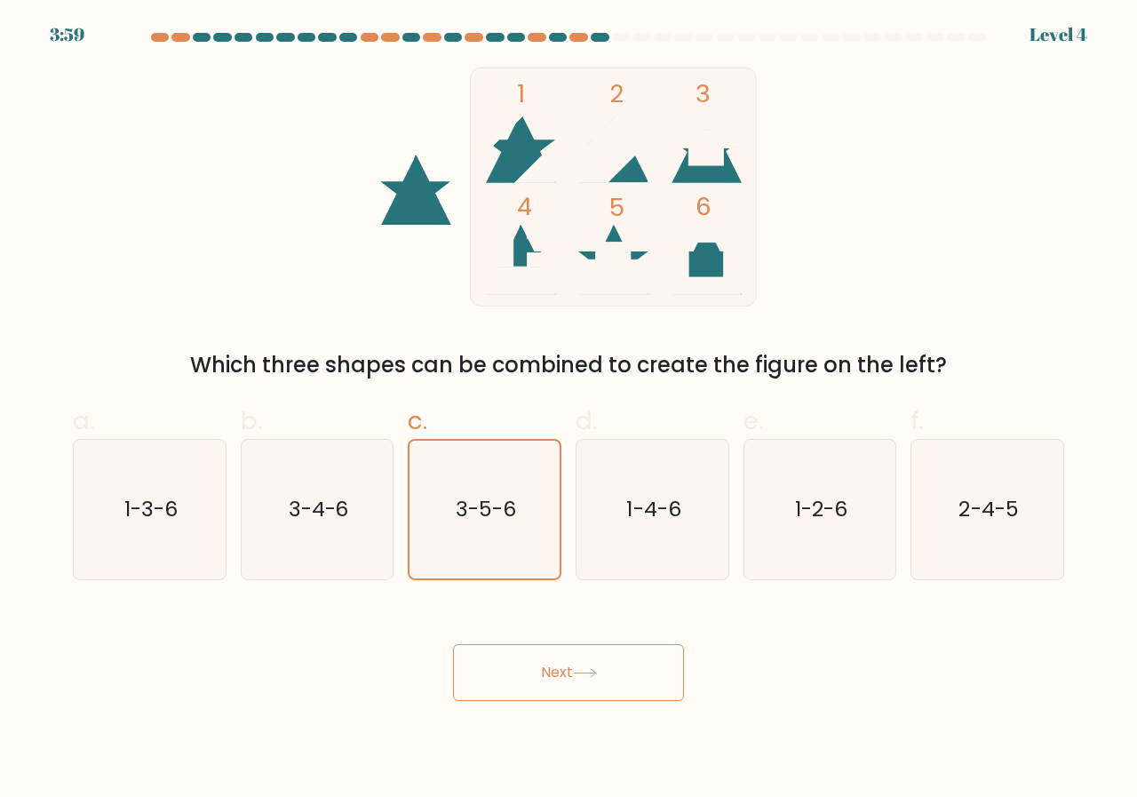
click at [549, 666] on button "Next" at bounding box center [568, 672] width 231 height 57
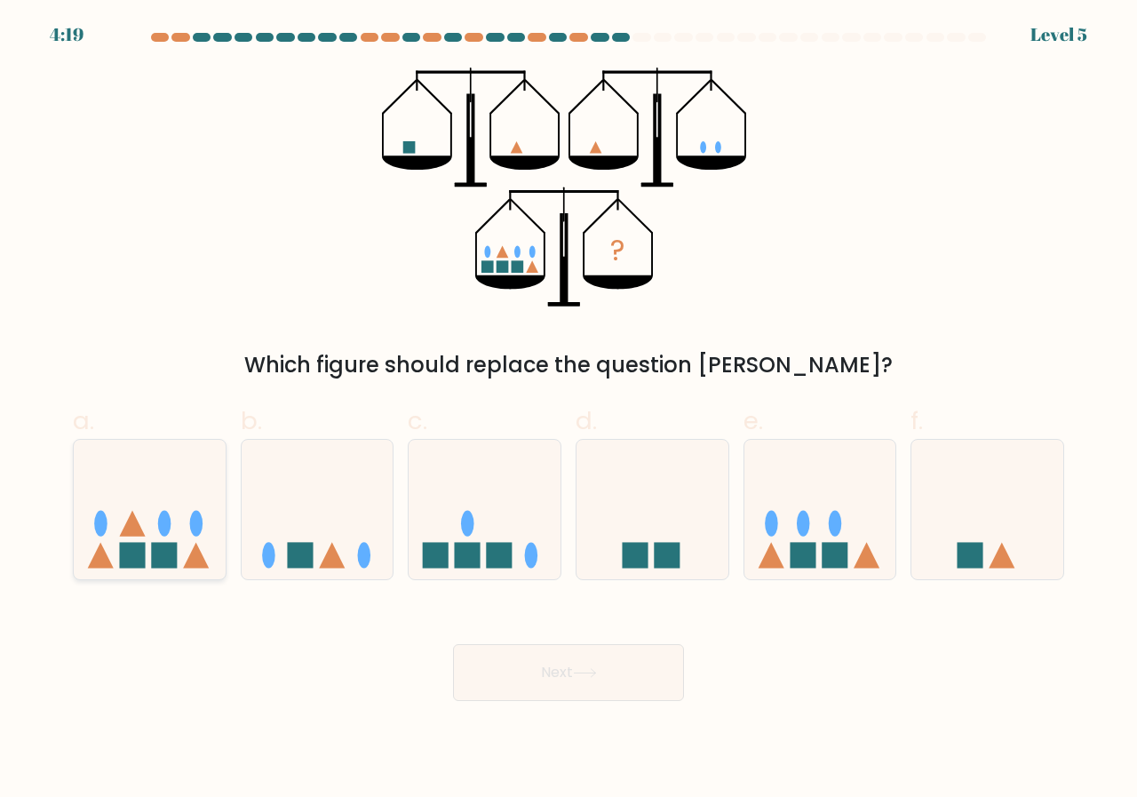
click at [175, 525] on icon at bounding box center [150, 509] width 152 height 125
click at [569, 410] on input "a." at bounding box center [569, 405] width 1 height 12
radio input "true"
click at [522, 705] on body "4:18 Level 5" at bounding box center [568, 398] width 1137 height 797
click at [522, 678] on button "Next" at bounding box center [568, 672] width 231 height 57
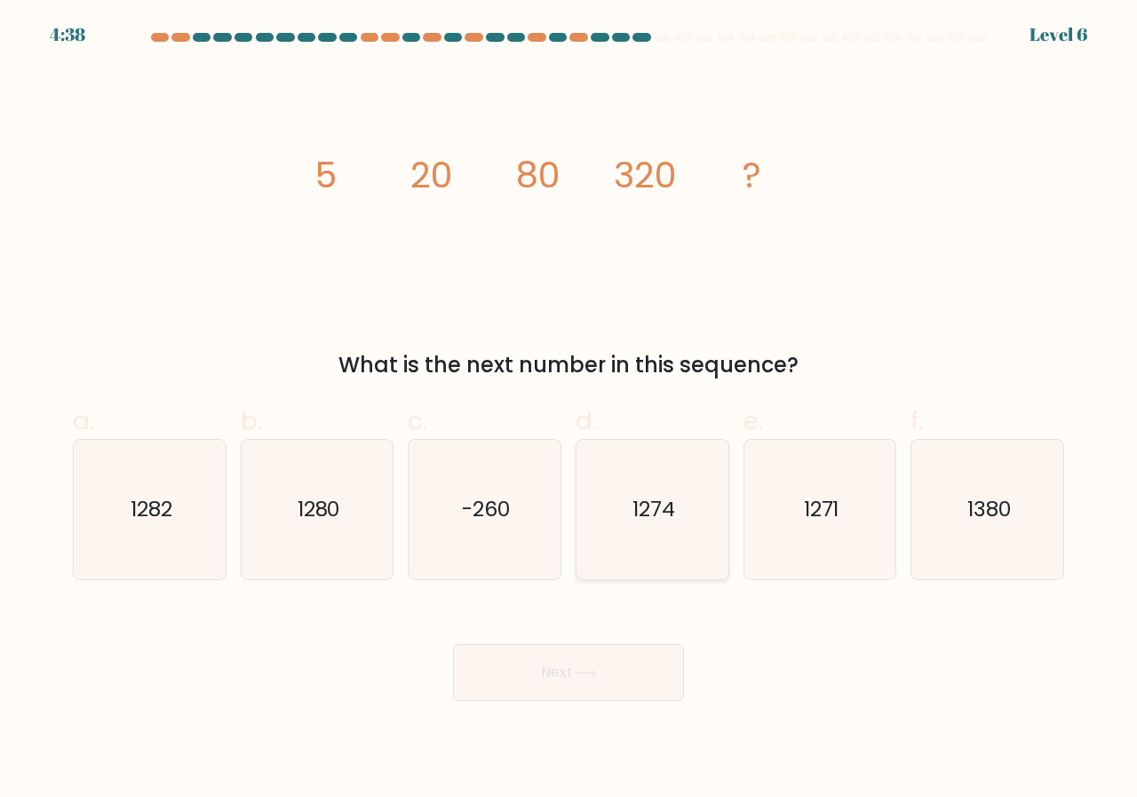
drag, startPoint x: 666, startPoint y: 535, endPoint x: 657, endPoint y: 553, distance: 20.7
click at [665, 537] on icon "1274" at bounding box center [652, 509] width 139 height 139
click at [569, 410] on input "d. 1274" at bounding box center [569, 405] width 1 height 12
radio input "true"
click at [611, 662] on button "Next" at bounding box center [568, 672] width 231 height 57
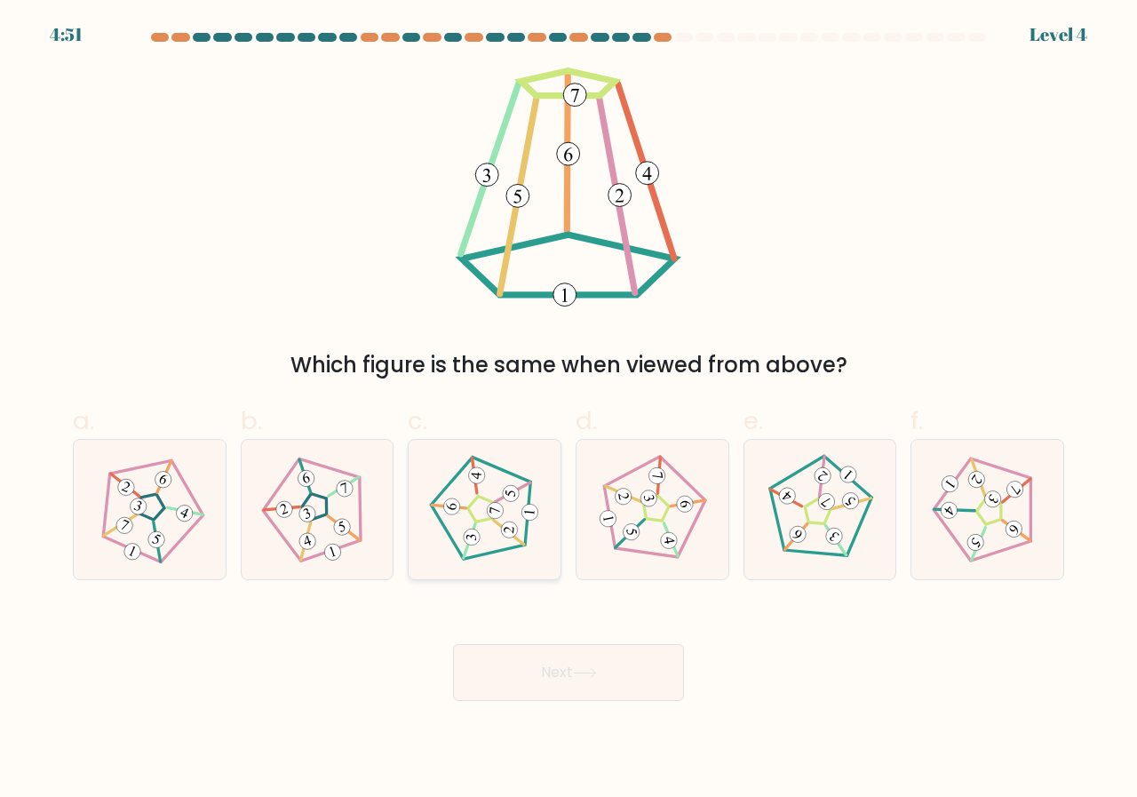
click at [523, 490] on icon at bounding box center [484, 509] width 111 height 111
click at [569, 410] on input "c." at bounding box center [569, 405] width 1 height 12
radio input "true"
click at [569, 675] on button "Next" at bounding box center [568, 672] width 231 height 57
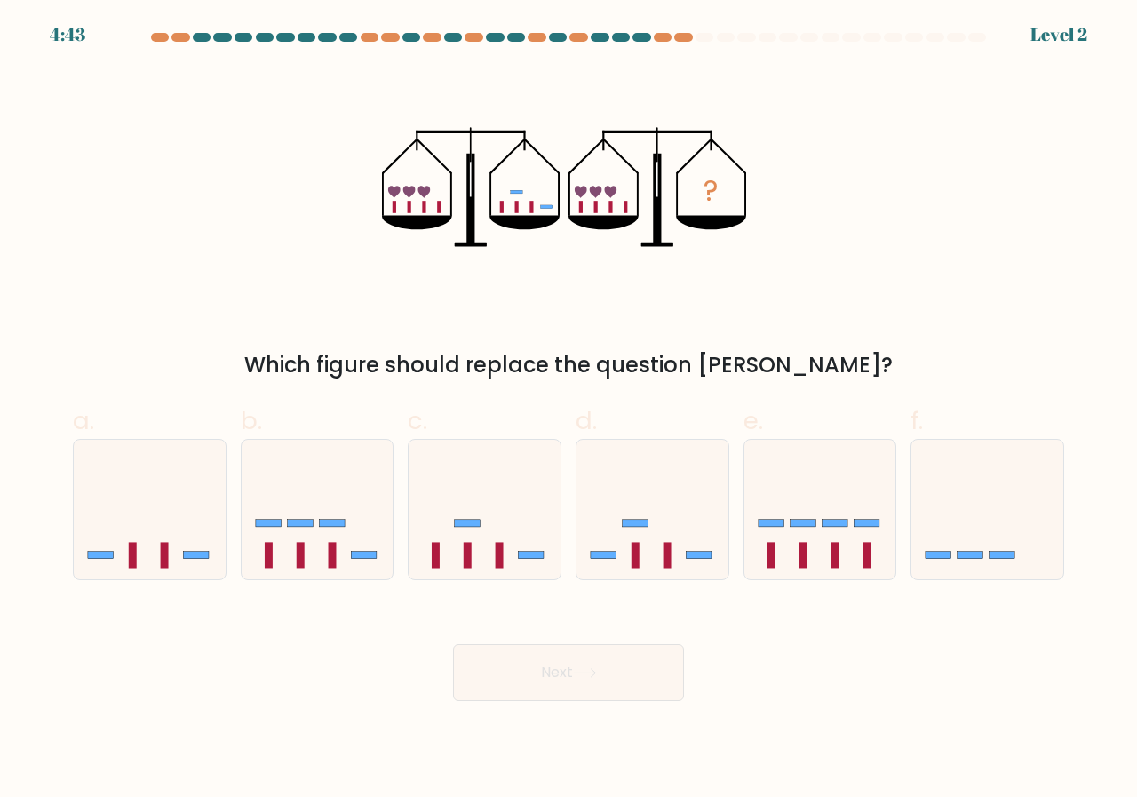
click at [526, 645] on button "Next" at bounding box center [568, 672] width 231 height 57
click at [498, 564] on rect at bounding box center [500, 556] width 8 height 26
click at [569, 410] on input "c." at bounding box center [569, 405] width 1 height 12
radio input "true"
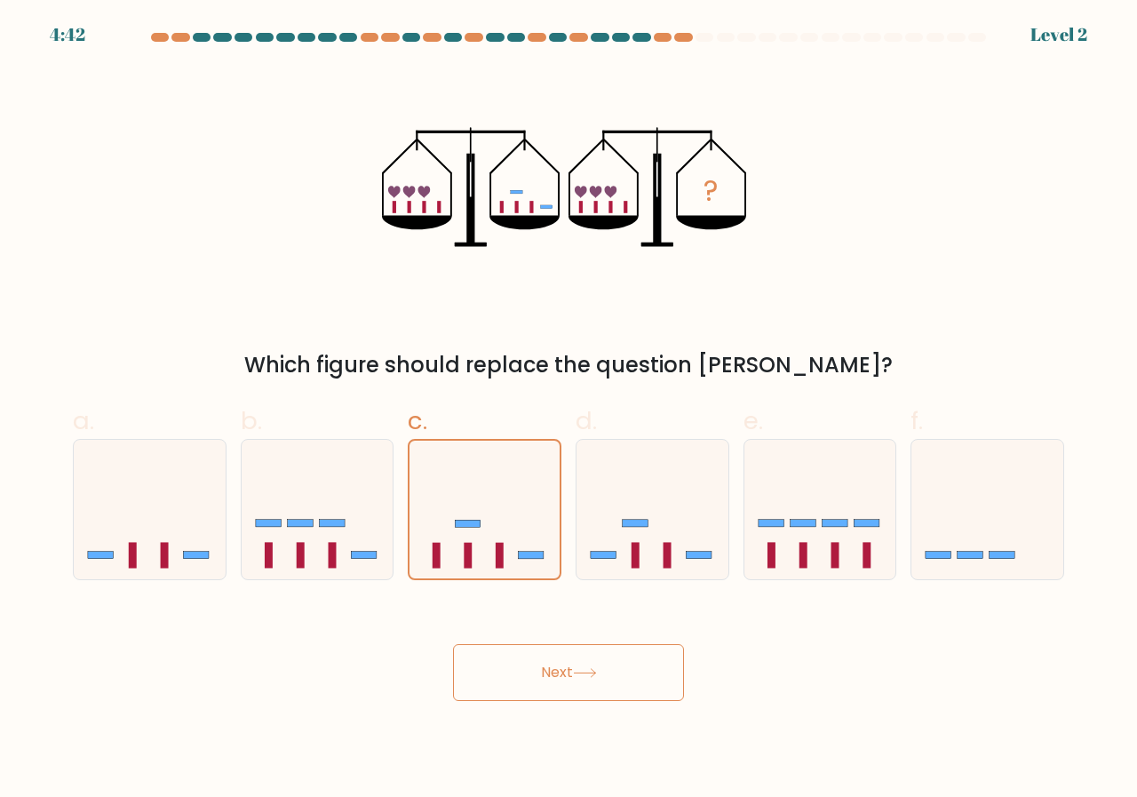
click at [540, 681] on button "Next" at bounding box center [568, 672] width 231 height 57
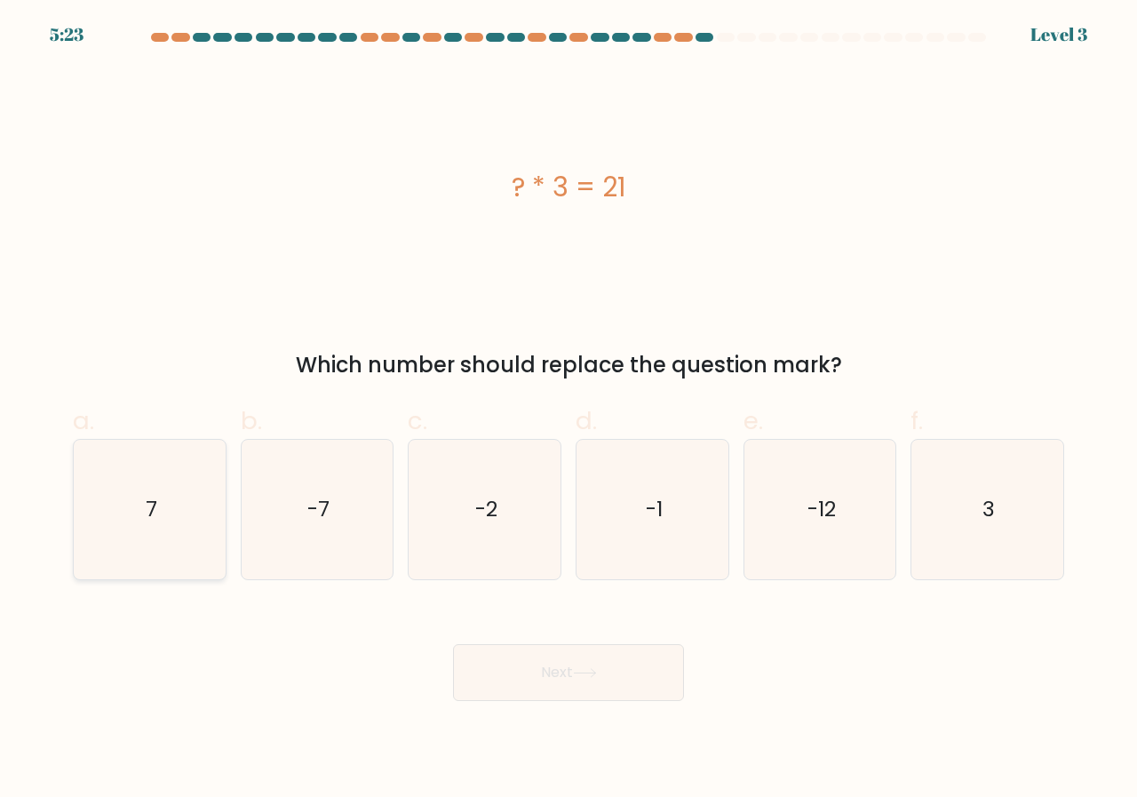
click at [203, 496] on icon "7" at bounding box center [149, 509] width 139 height 139
click at [569, 410] on input "a. 7" at bounding box center [569, 405] width 1 height 12
radio input "true"
click at [533, 673] on button "Next" at bounding box center [568, 672] width 231 height 57
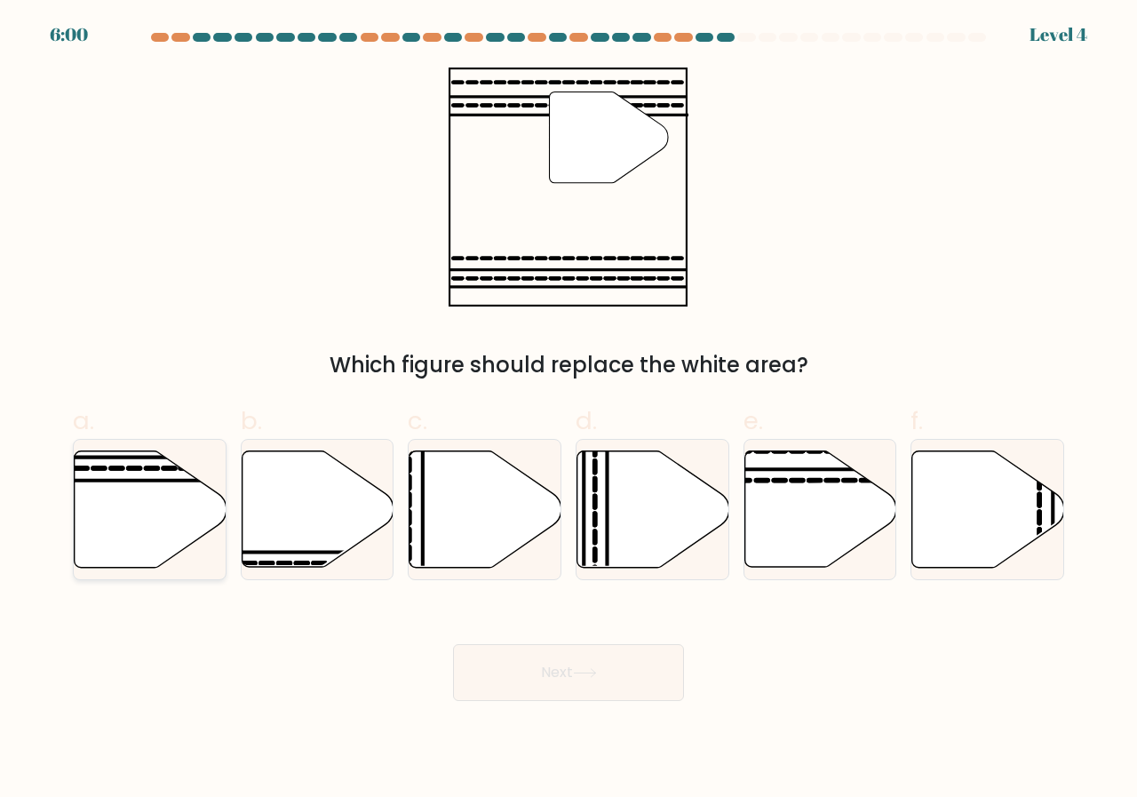
click at [156, 502] on icon at bounding box center [151, 509] width 152 height 116
click at [569, 410] on input "a." at bounding box center [569, 405] width 1 height 12
radio input "true"
click at [545, 689] on button "Next" at bounding box center [568, 672] width 231 height 57
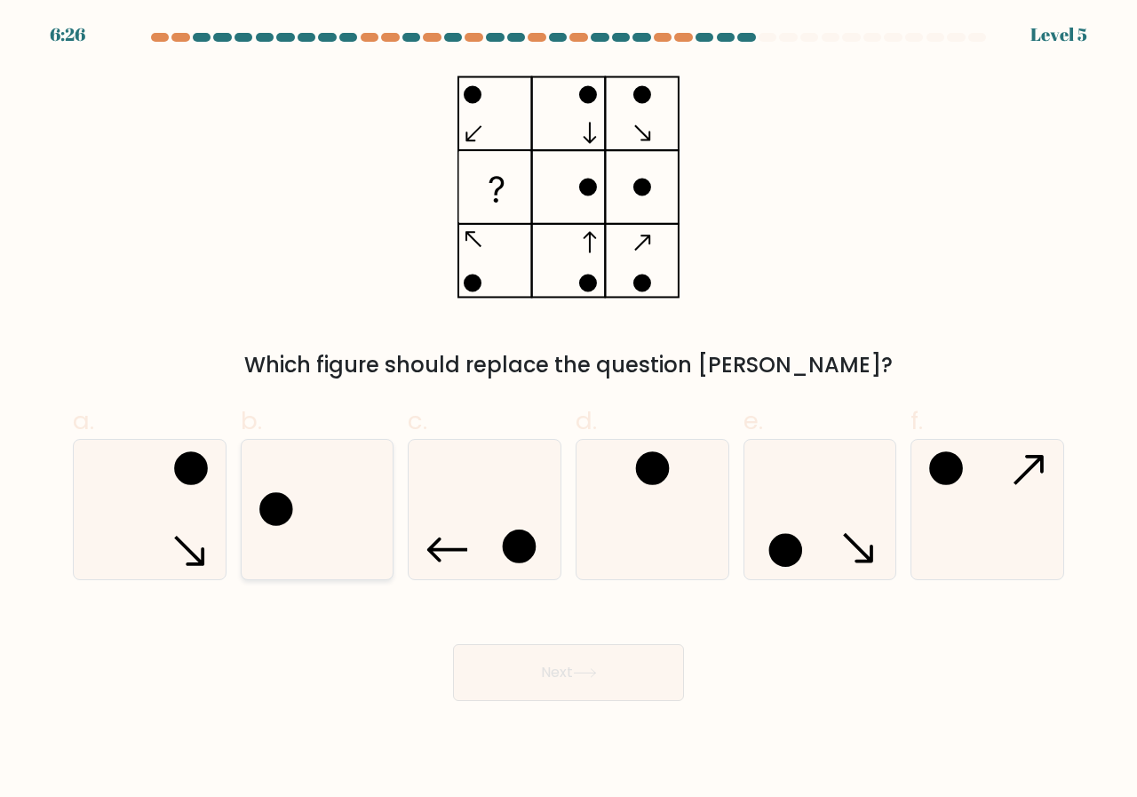
click at [299, 458] on icon at bounding box center [317, 509] width 139 height 139
click at [569, 410] on input "b." at bounding box center [569, 405] width 1 height 12
radio input "true"
click at [299, 458] on icon at bounding box center [318, 510] width 138 height 138
click at [569, 410] on input "b." at bounding box center [569, 405] width 1 height 12
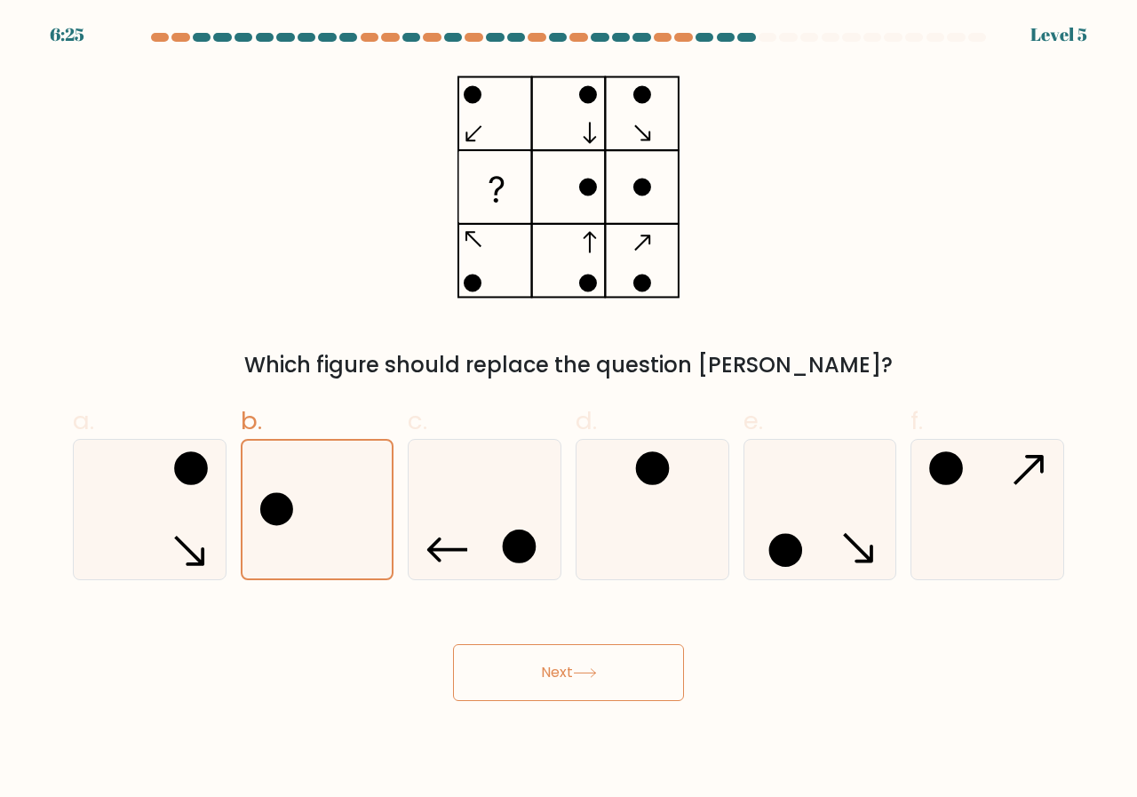
click at [514, 686] on button "Next" at bounding box center [568, 672] width 231 height 57
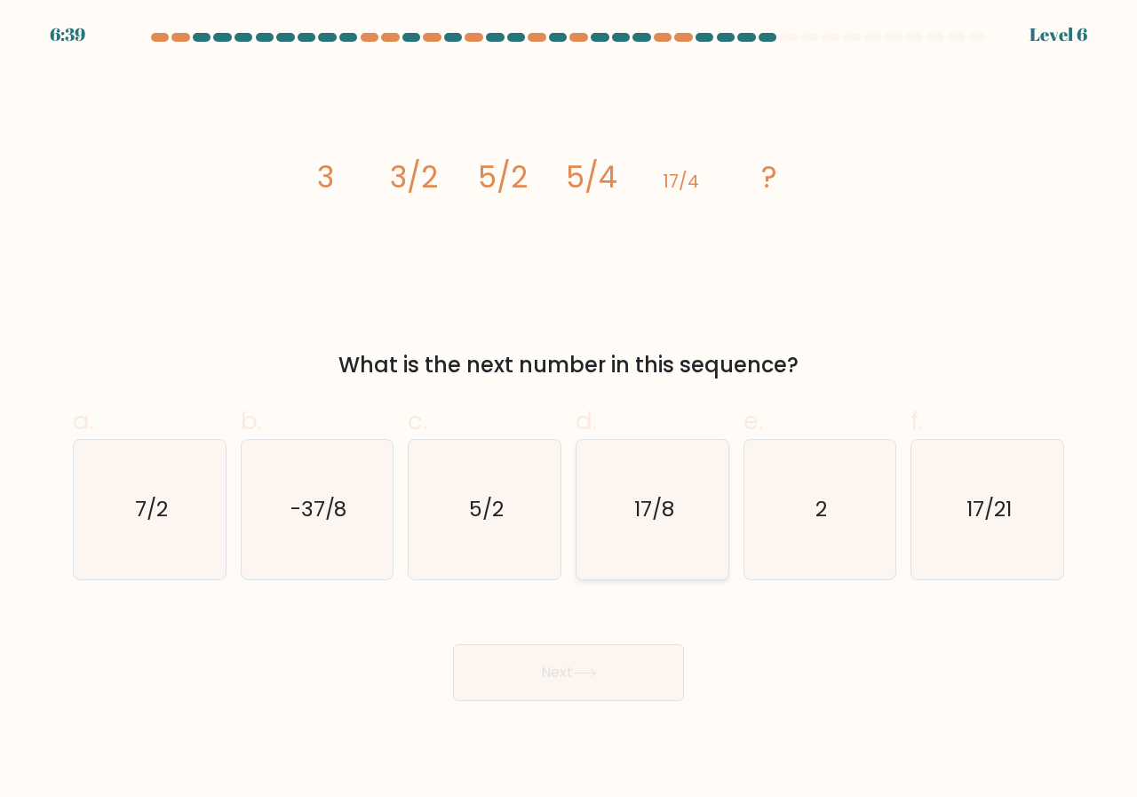
drag, startPoint x: 642, startPoint y: 514, endPoint x: 637, endPoint y: 529, distance: 15.2
click at [641, 514] on text "17/8" at bounding box center [653, 509] width 40 height 29
click at [569, 410] on input "d. 17/8" at bounding box center [569, 405] width 1 height 12
radio input "true"
drag, startPoint x: 601, startPoint y: 638, endPoint x: 601, endPoint y: 652, distance: 14.2
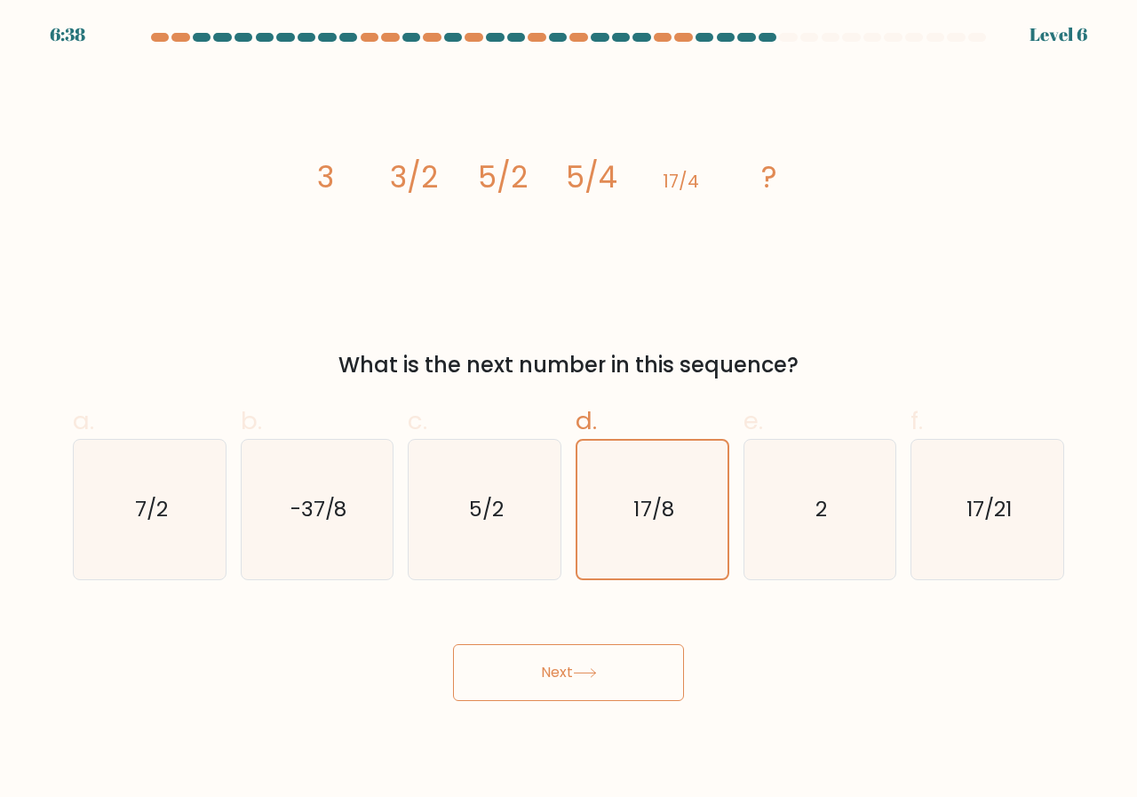
click at [603, 646] on div "Next" at bounding box center [568, 651] width 1013 height 100
click at [601, 661] on button "Next" at bounding box center [568, 672] width 231 height 57
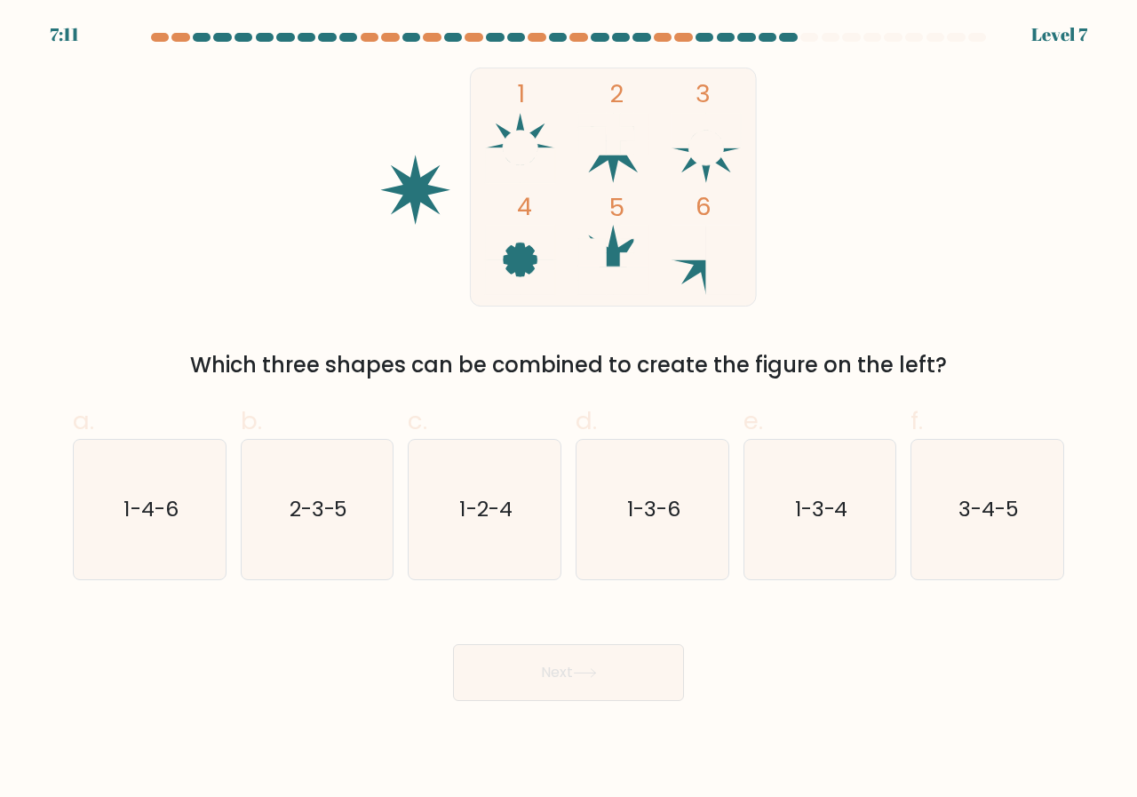
click at [516, 145] on circle at bounding box center [520, 148] width 35 height 35
drag, startPoint x: 792, startPoint y: 528, endPoint x: 788, endPoint y: 539, distance: 12.1
click at [792, 530] on icon "1-3-4" at bounding box center [820, 509] width 139 height 139
click at [569, 410] on input "e. 1-3-4" at bounding box center [569, 405] width 1 height 12
radio input "true"
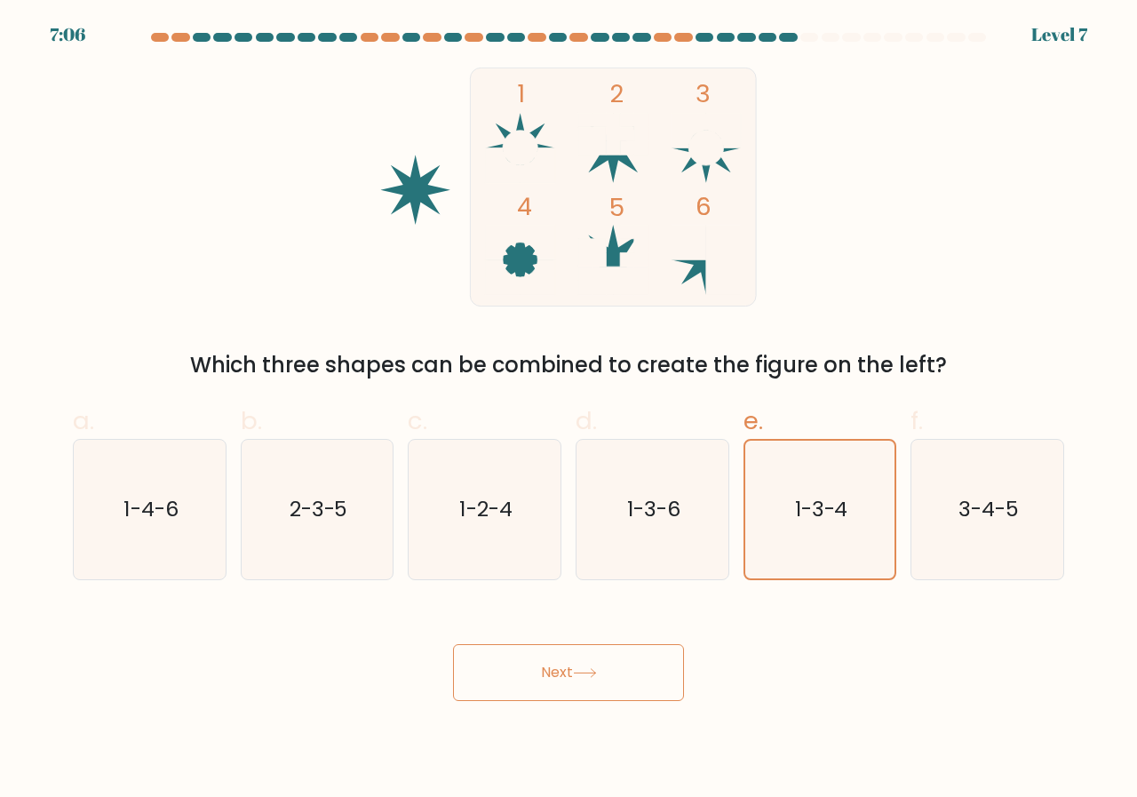
click at [630, 664] on button "Next" at bounding box center [568, 672] width 231 height 57
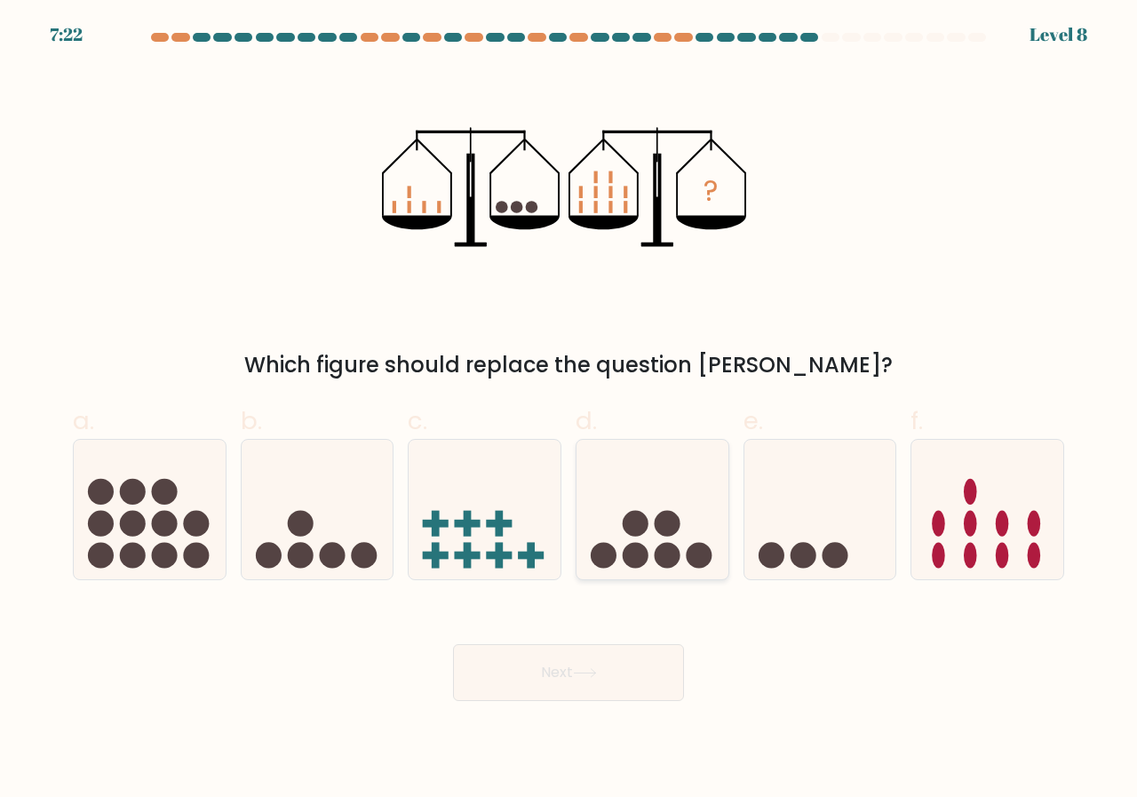
click at [656, 519] on circle at bounding box center [668, 524] width 26 height 26
click at [569, 410] on input "d." at bounding box center [569, 405] width 1 height 12
radio input "true"
click at [617, 655] on button "Next" at bounding box center [568, 672] width 231 height 57
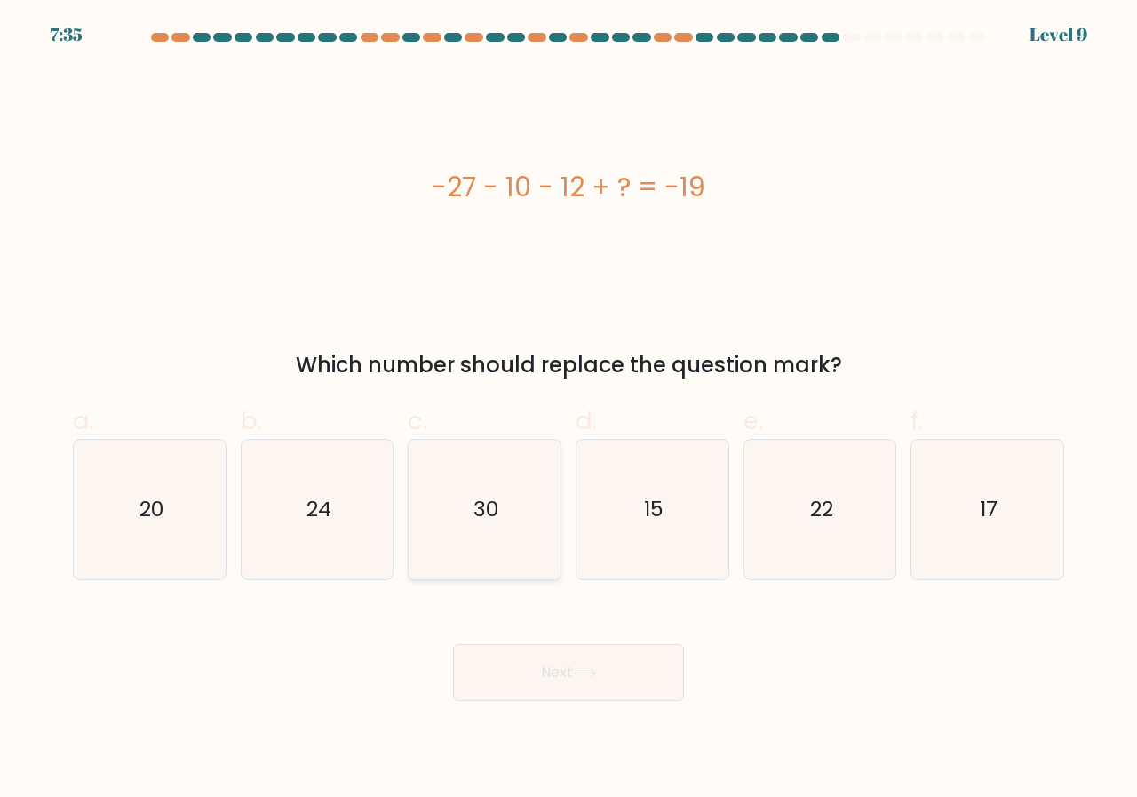
click at [504, 478] on icon "30" at bounding box center [484, 509] width 139 height 139
click at [569, 410] on input "c. 30" at bounding box center [569, 405] width 1 height 12
radio input "true"
click at [535, 681] on button "Next" at bounding box center [568, 672] width 231 height 57
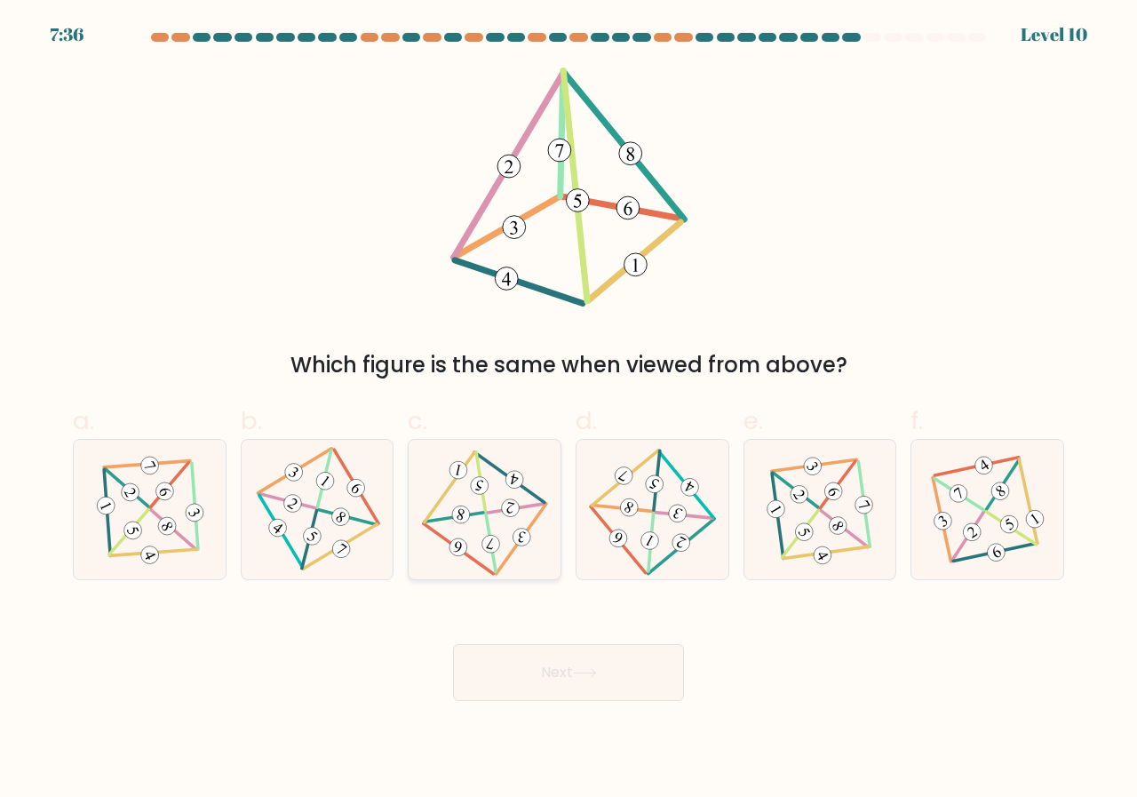
click at [496, 515] on icon at bounding box center [485, 509] width 114 height 111
click at [569, 410] on input "c." at bounding box center [569, 405] width 1 height 12
radio input "true"
click at [519, 668] on button "Next" at bounding box center [568, 672] width 231 height 57
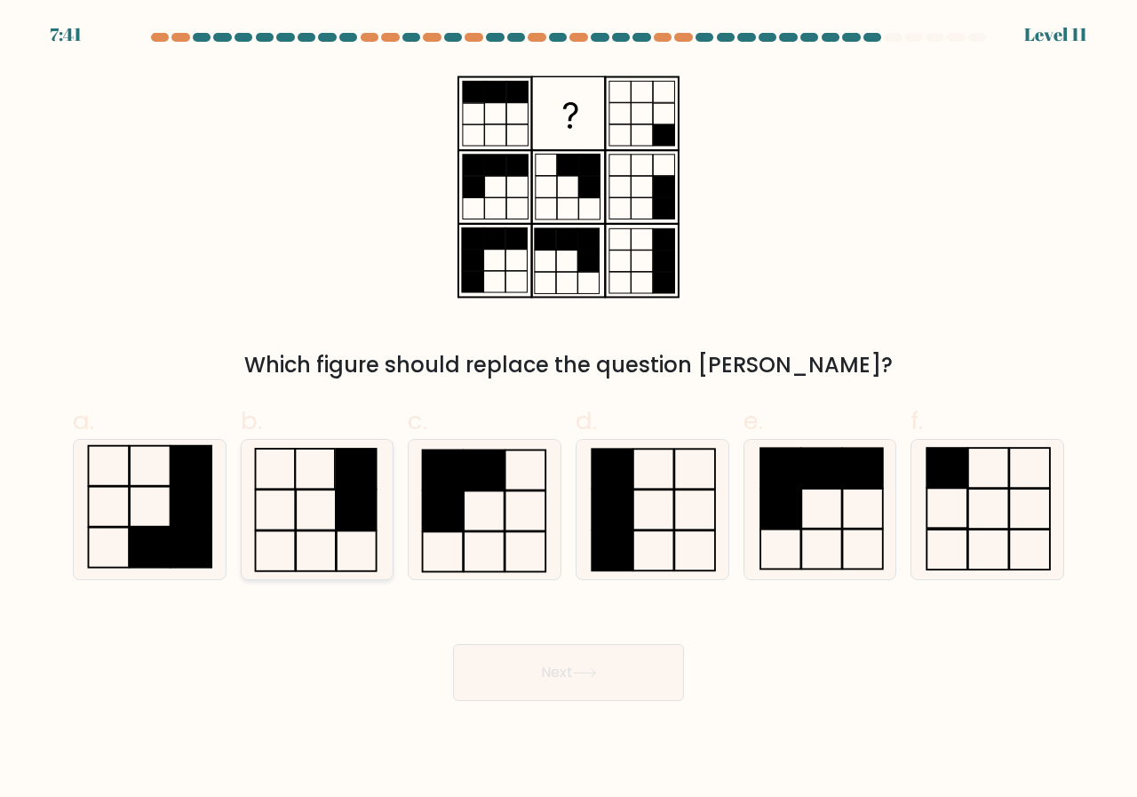
click at [358, 509] on rect at bounding box center [357, 510] width 40 height 41
click at [569, 410] on input "b." at bounding box center [569, 405] width 1 height 12
radio input "true"
click at [550, 662] on button "Next" at bounding box center [568, 672] width 231 height 57
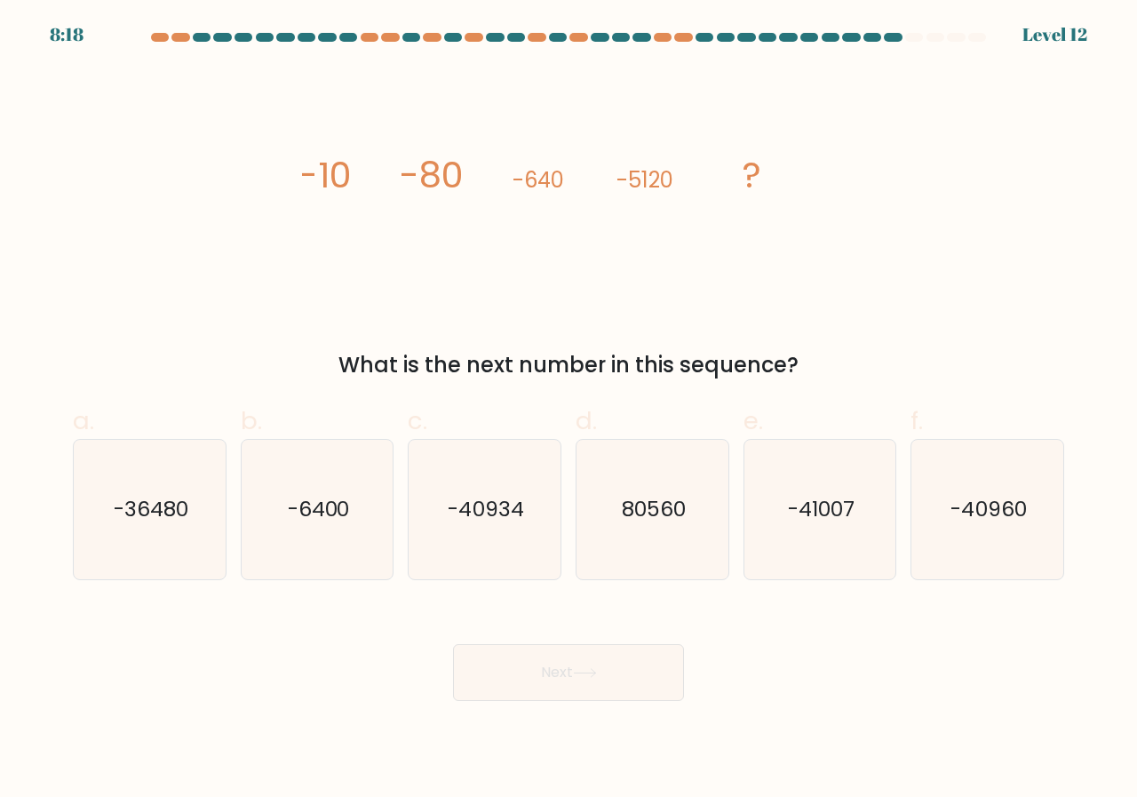
click at [550, 663] on button "Next" at bounding box center [568, 672] width 231 height 57
click at [517, 310] on div "image/svg+xml -10 -80 -640 -5120 ? What is the next number in this sequence?" at bounding box center [568, 225] width 1013 height 314
drag, startPoint x: 991, startPoint y: 496, endPoint x: 978, endPoint y: 498, distance: 12.6
click at [991, 496] on text "-40960" at bounding box center [990, 509] width 76 height 29
click at [569, 410] on input "f. -40960" at bounding box center [569, 405] width 1 height 12
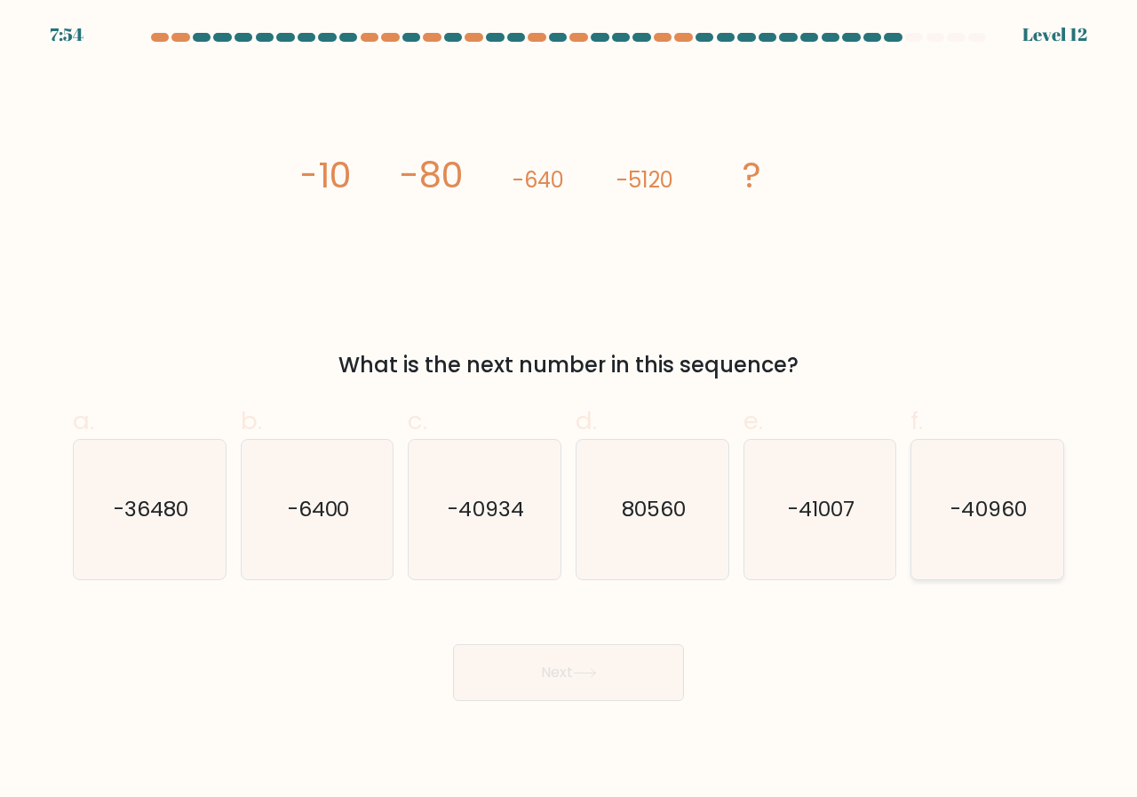
radio input "true"
click at [605, 681] on button "Next" at bounding box center [568, 672] width 231 height 57
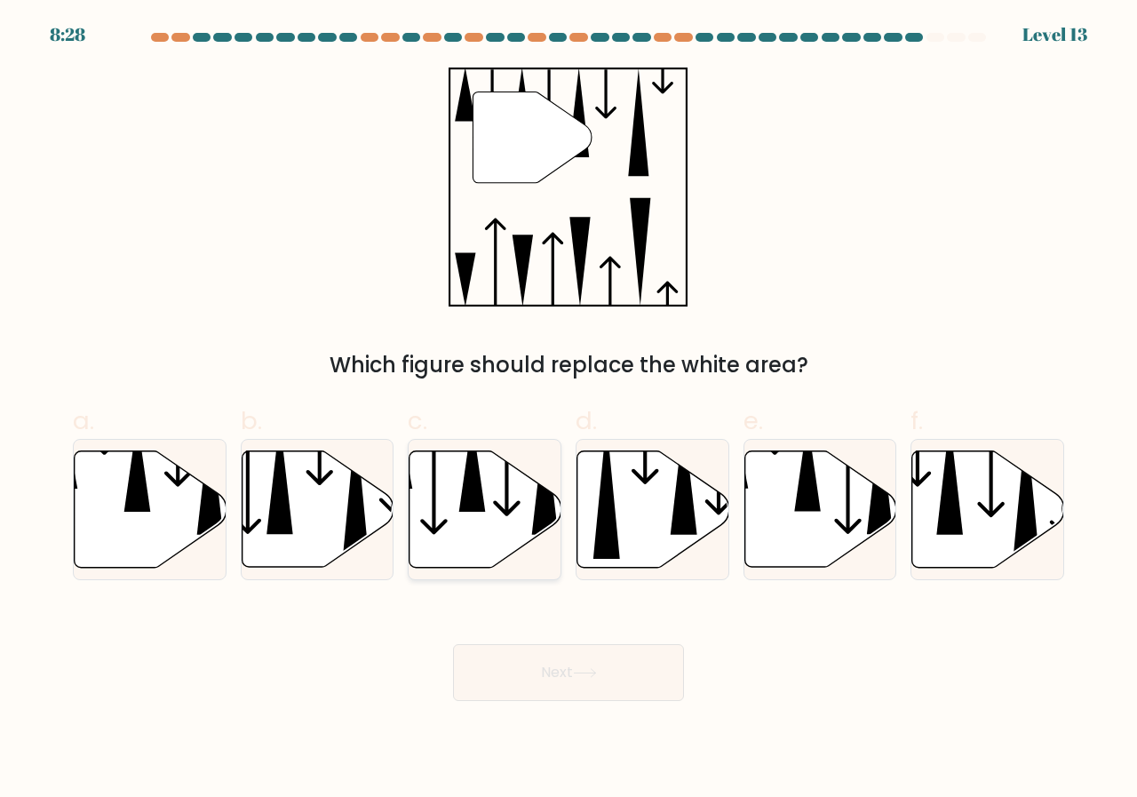
click at [501, 470] on icon at bounding box center [486, 509] width 152 height 116
click at [569, 410] on input "c." at bounding box center [569, 405] width 1 height 12
radio input "true"
click at [610, 688] on button "Next" at bounding box center [568, 672] width 231 height 57
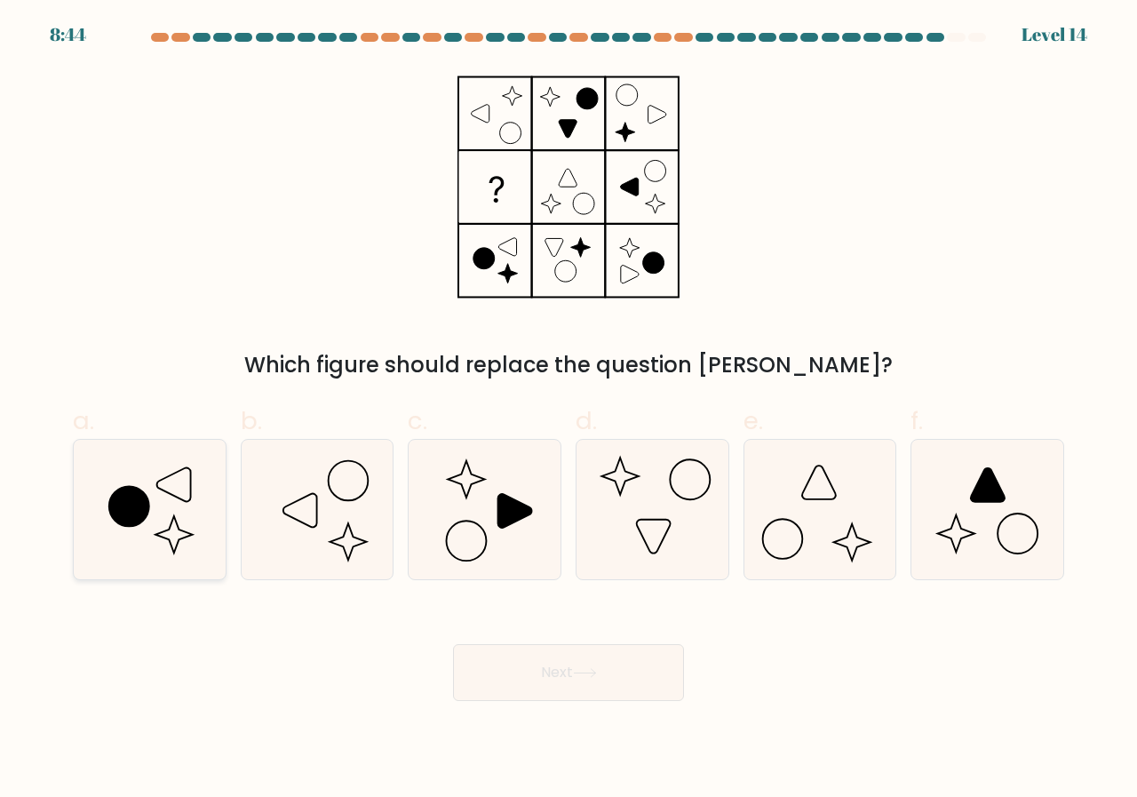
click at [135, 523] on icon at bounding box center [129, 507] width 40 height 40
click at [569, 410] on input "a." at bounding box center [569, 405] width 1 height 12
radio input "true"
click at [539, 687] on button "Next" at bounding box center [568, 672] width 231 height 57
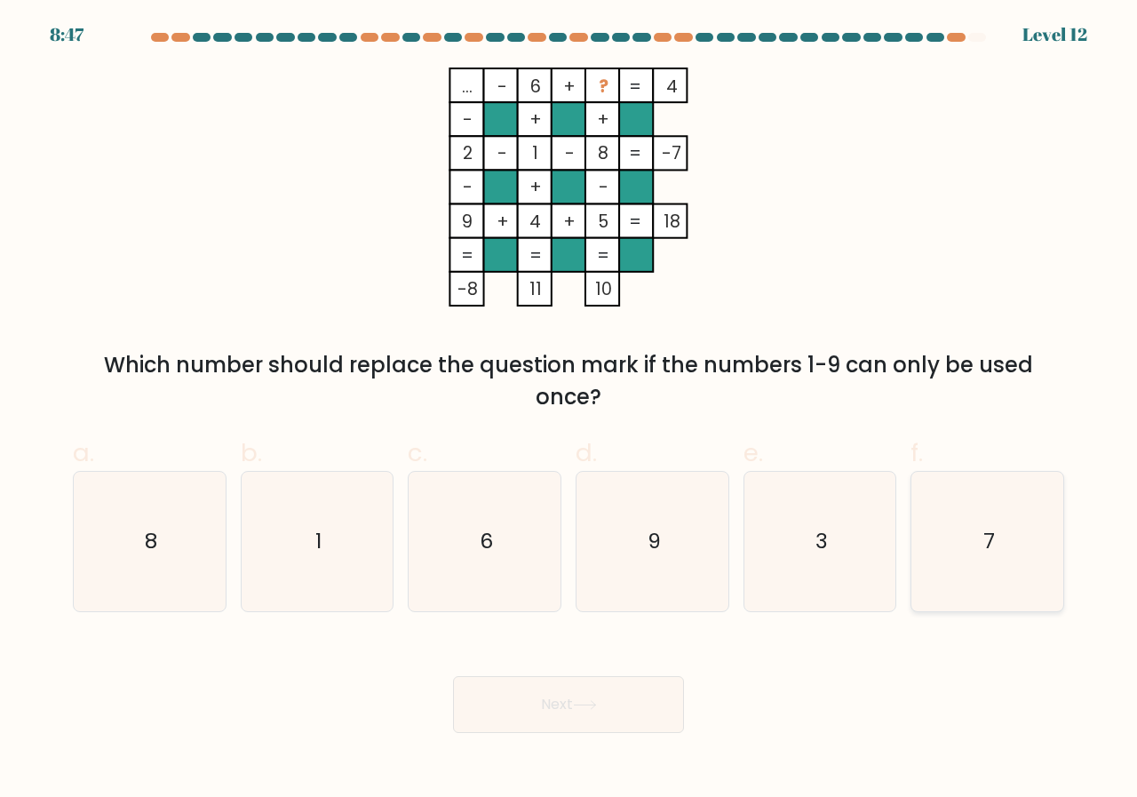
click at [936, 544] on icon "7" at bounding box center [987, 541] width 139 height 139
click at [569, 410] on input "f. 7" at bounding box center [569, 405] width 1 height 12
radio input "true"
click at [641, 721] on button "Next" at bounding box center [568, 704] width 231 height 57
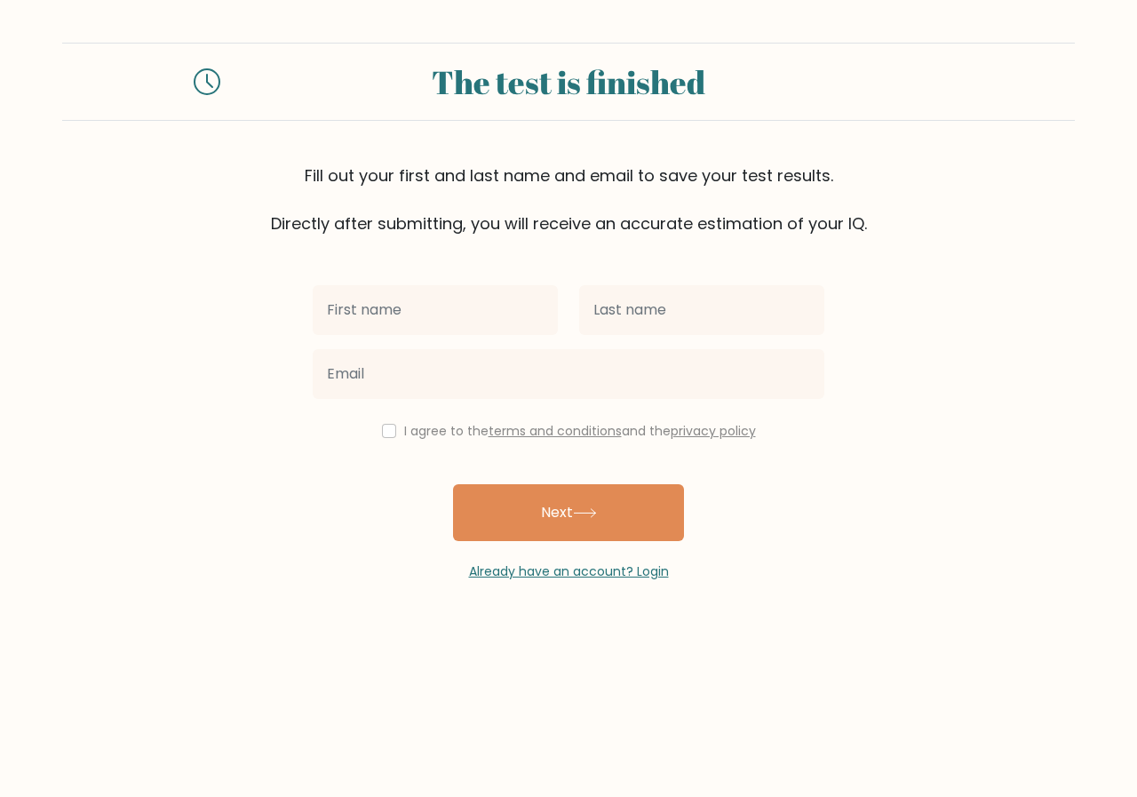
click at [511, 318] on input "text" at bounding box center [435, 310] width 245 height 50
type input "A"
type input "Qursha"
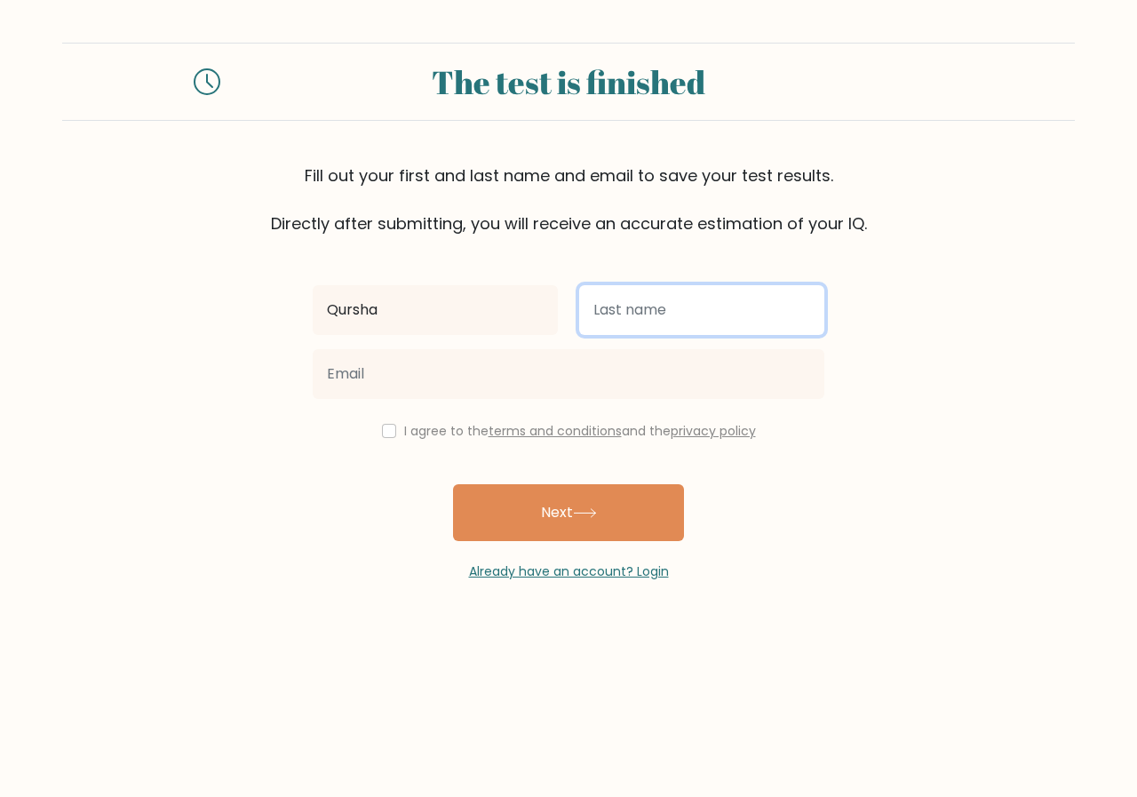
click at [694, 296] on input "text" at bounding box center [701, 310] width 245 height 50
type input "A"
type input "Sahvy"
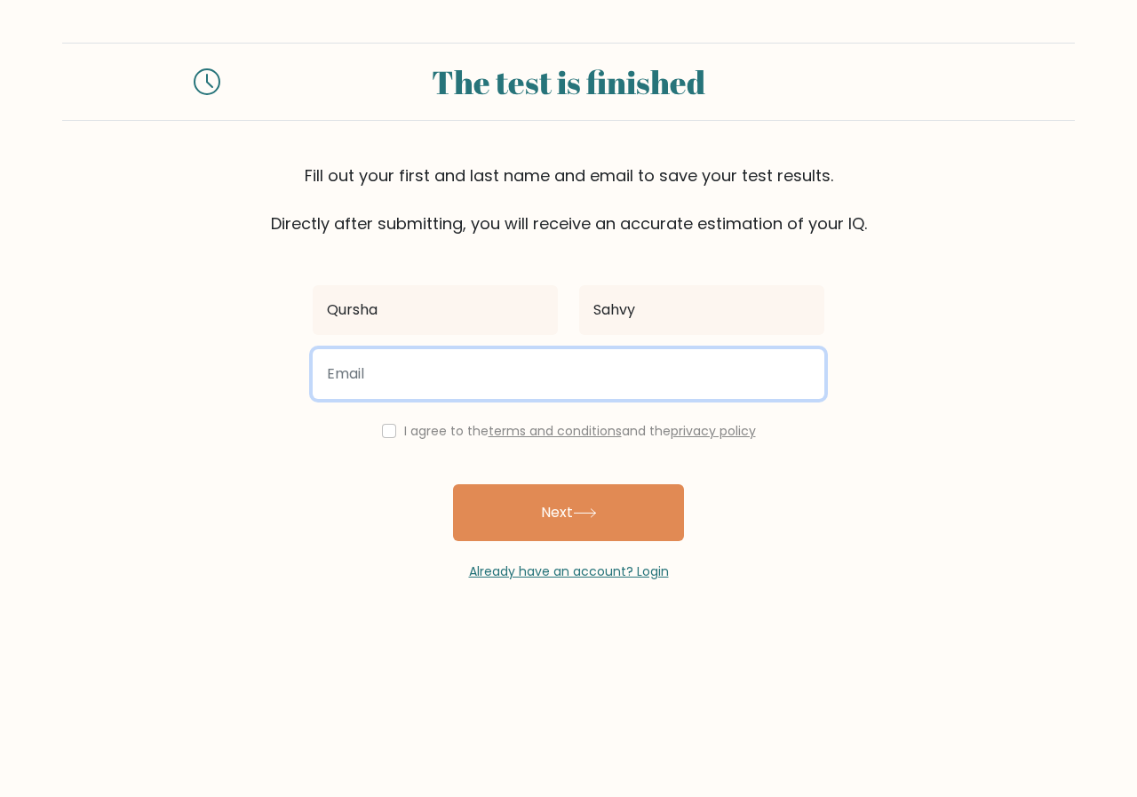
click at [689, 387] on input "email" at bounding box center [569, 374] width 512 height 50
type input "alhaanasahvy@gmail.com"
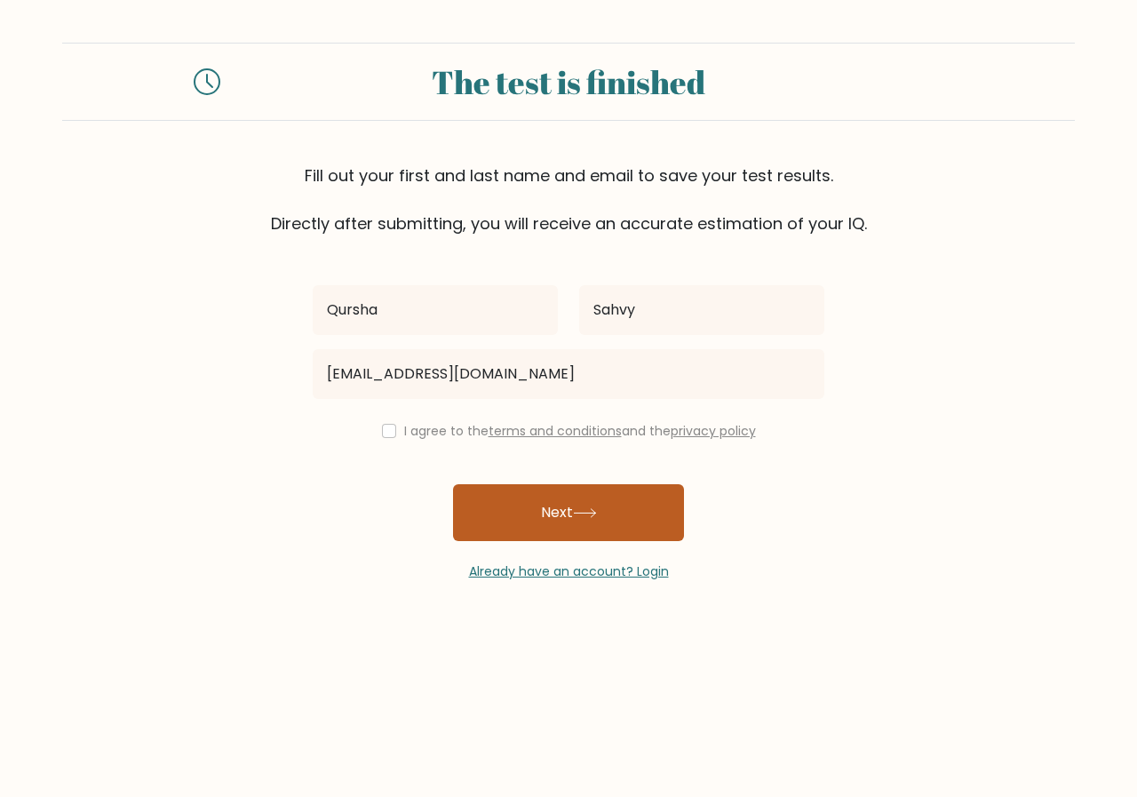
click at [535, 510] on button "Next" at bounding box center [568, 512] width 231 height 57
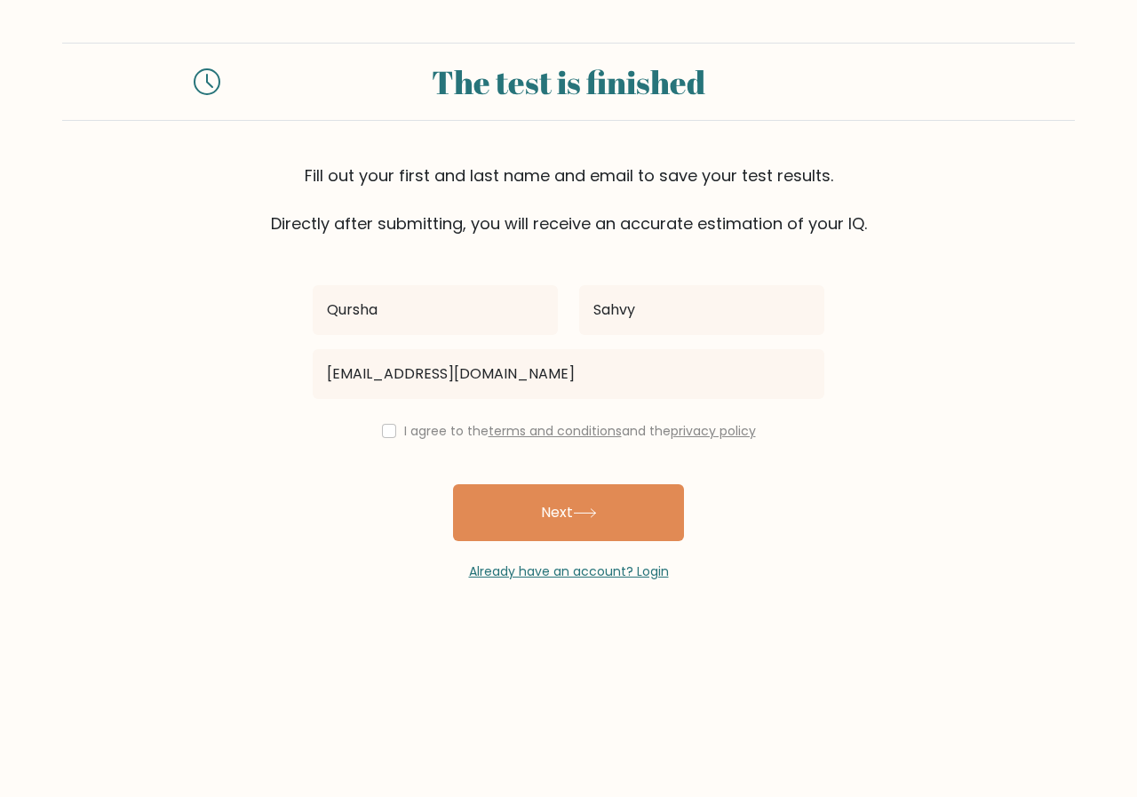
click at [490, 434] on link "terms and conditions" at bounding box center [555, 431] width 133 height 18
click at [382, 431] on input "checkbox" at bounding box center [389, 431] width 14 height 14
checkbox input "true"
click at [508, 517] on button "Next" at bounding box center [568, 512] width 231 height 57
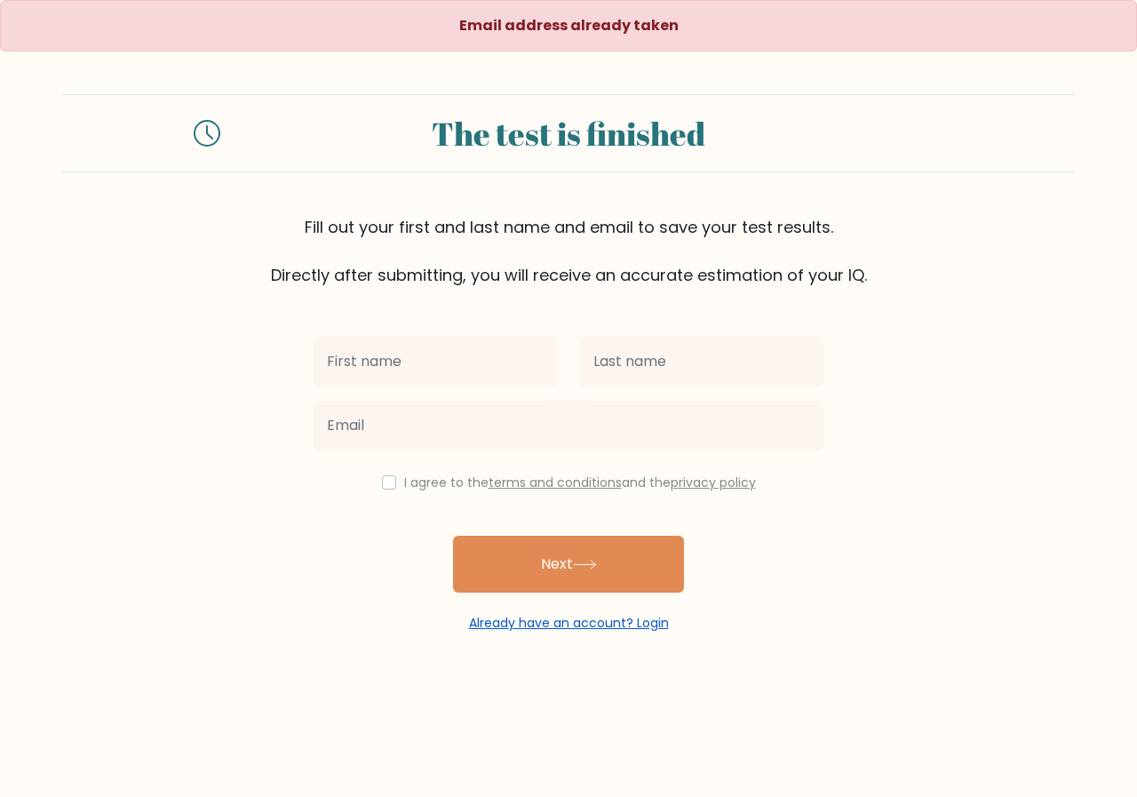
click at [530, 625] on link "Already have an account? Login" at bounding box center [569, 623] width 200 height 18
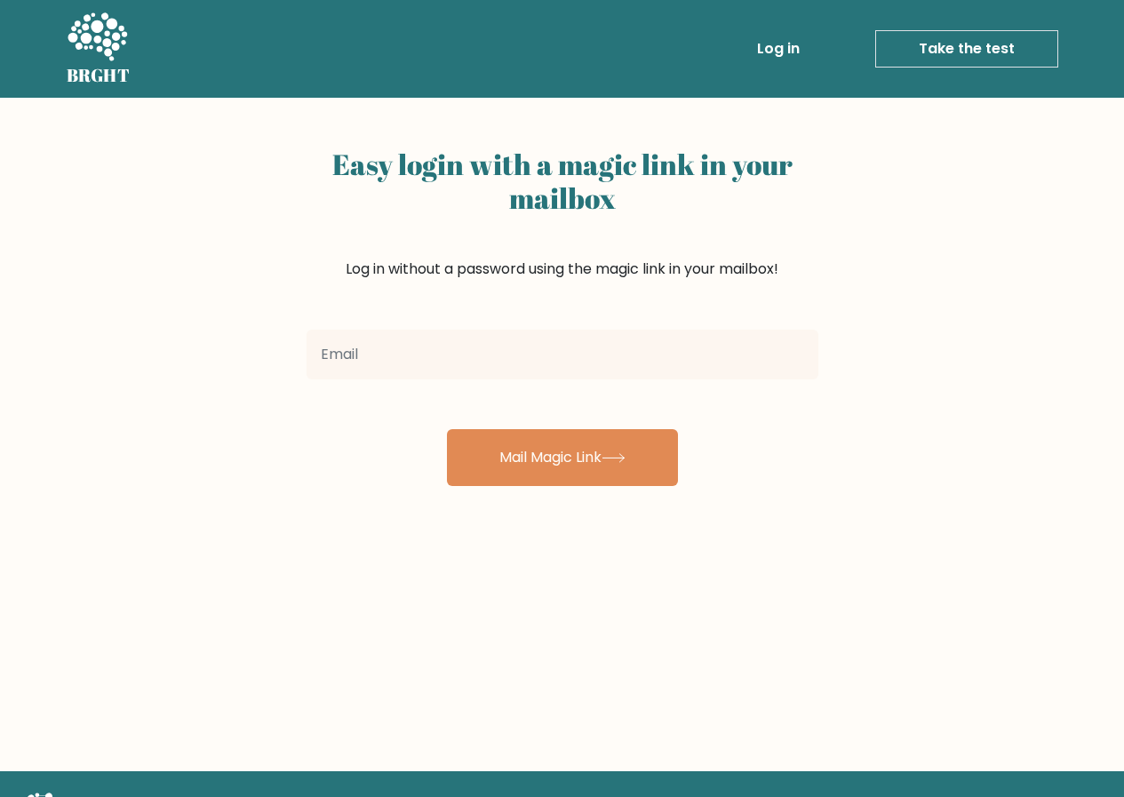
click at [478, 362] on input "email" at bounding box center [563, 355] width 512 height 50
type input "[EMAIL_ADDRESS][DOMAIN_NAME]"
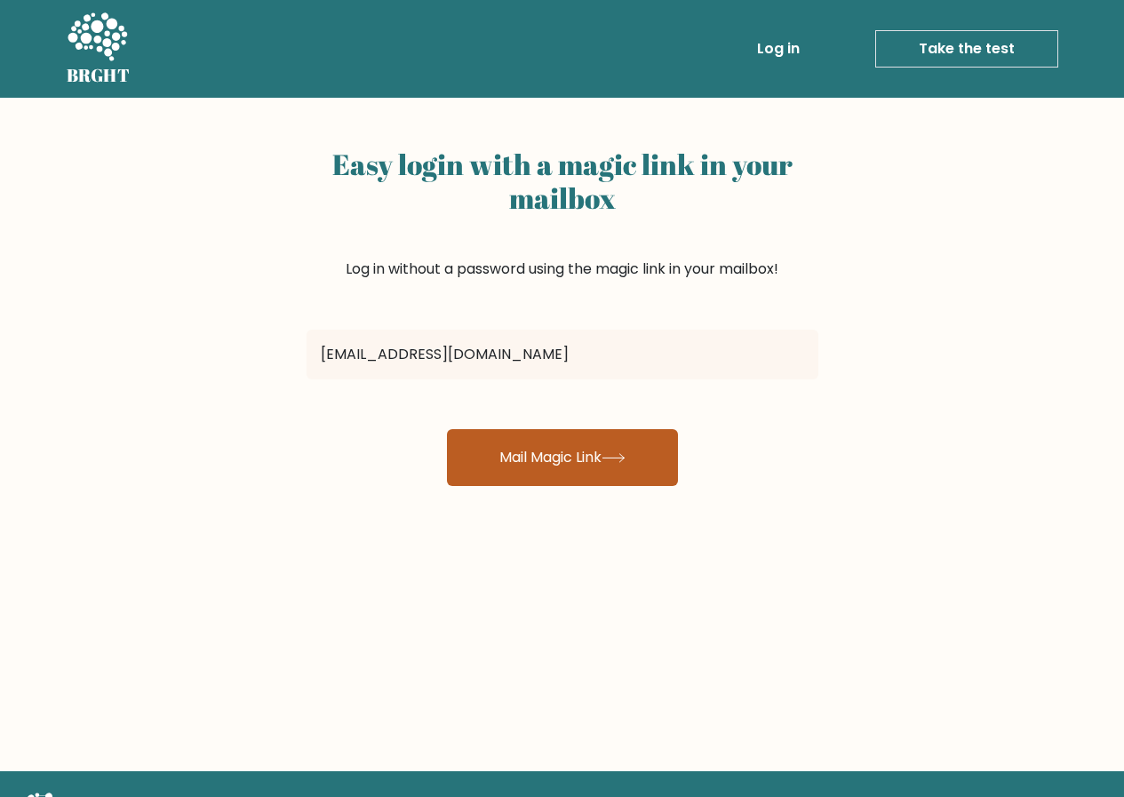
click at [510, 456] on button "Mail Magic Link" at bounding box center [562, 457] width 231 height 57
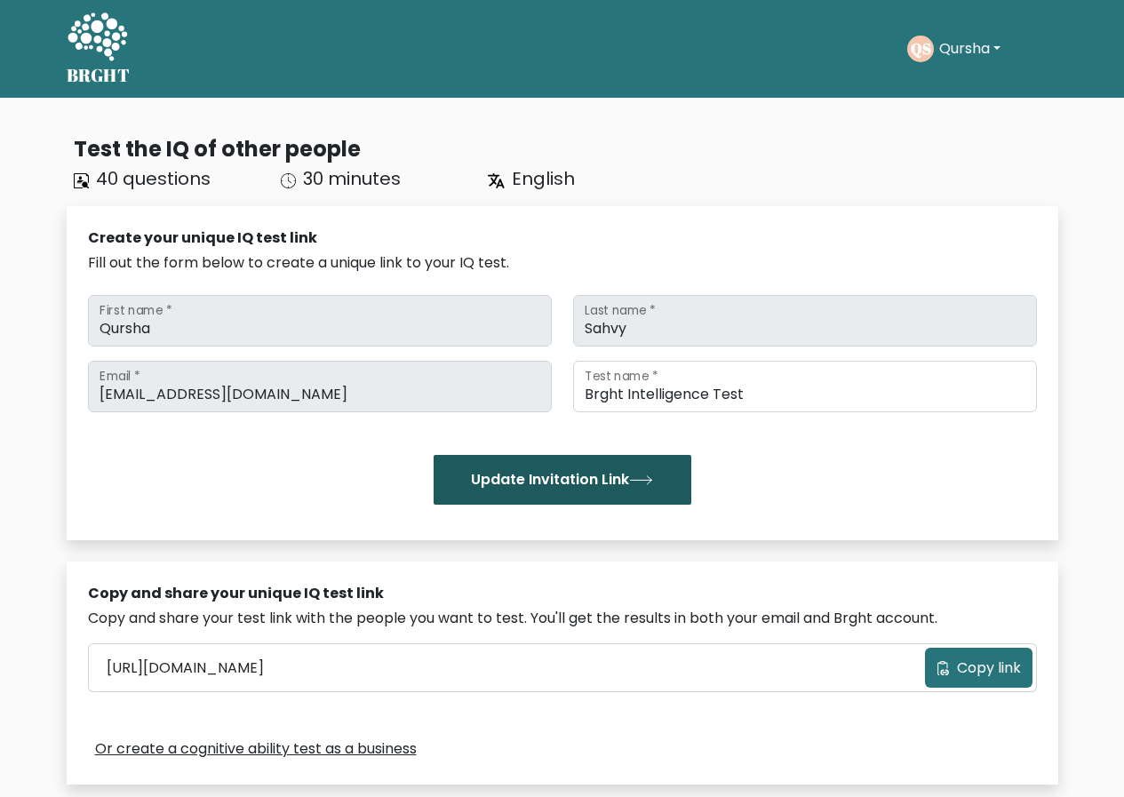
click at [643, 474] on button "Update Invitation Link" at bounding box center [563, 480] width 258 height 50
click at [521, 490] on button "Update Invitation Link" at bounding box center [563, 480] width 258 height 50
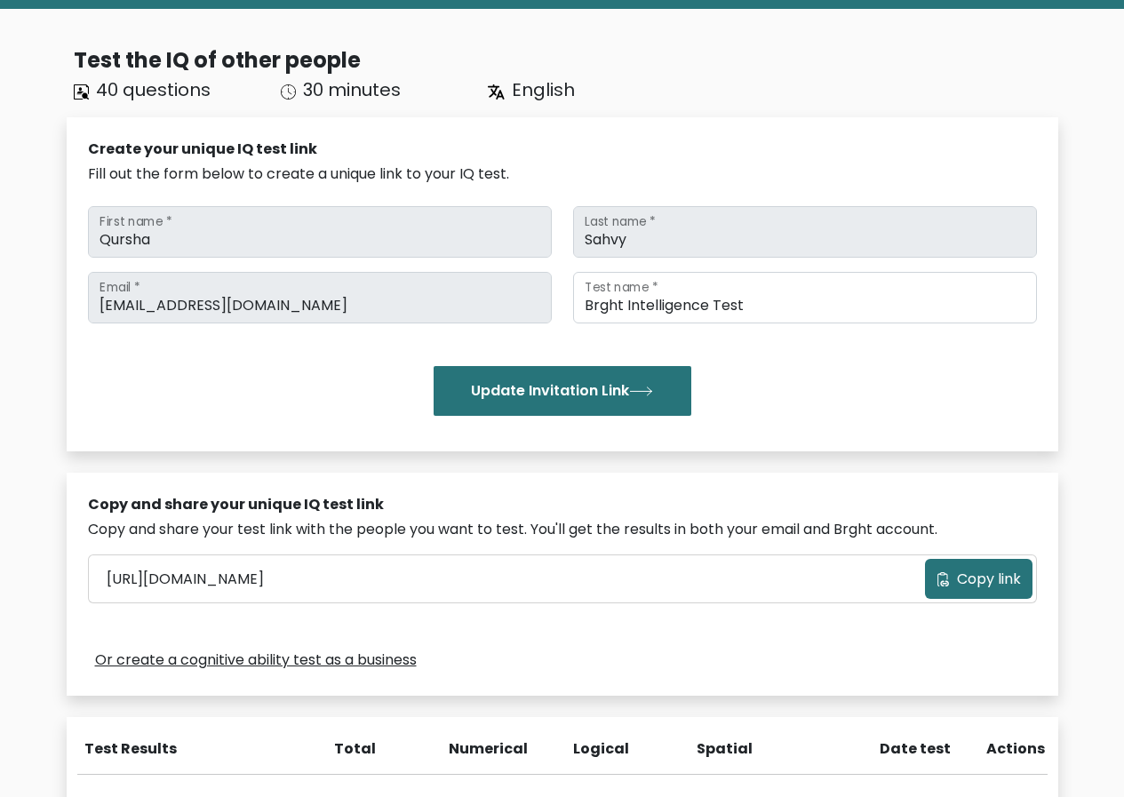
click at [936, 570] on button "Copy link" at bounding box center [978, 579] width 107 height 40
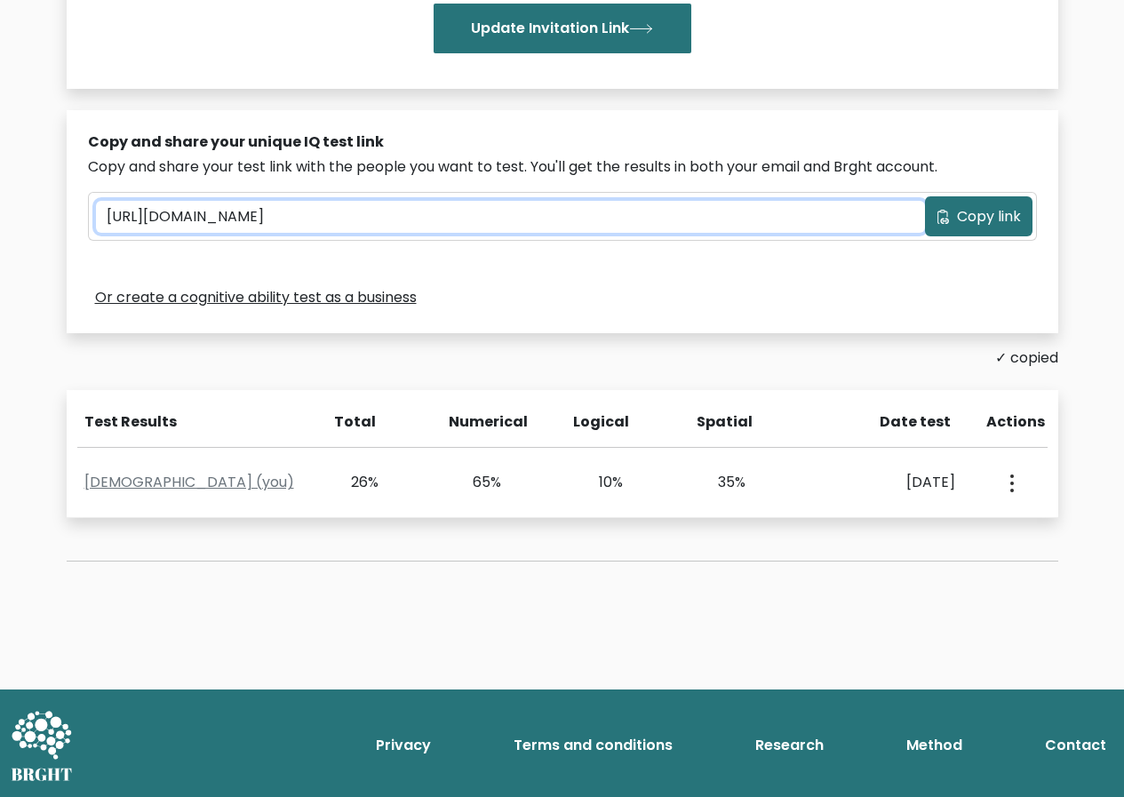
scroll to position [452, 0]
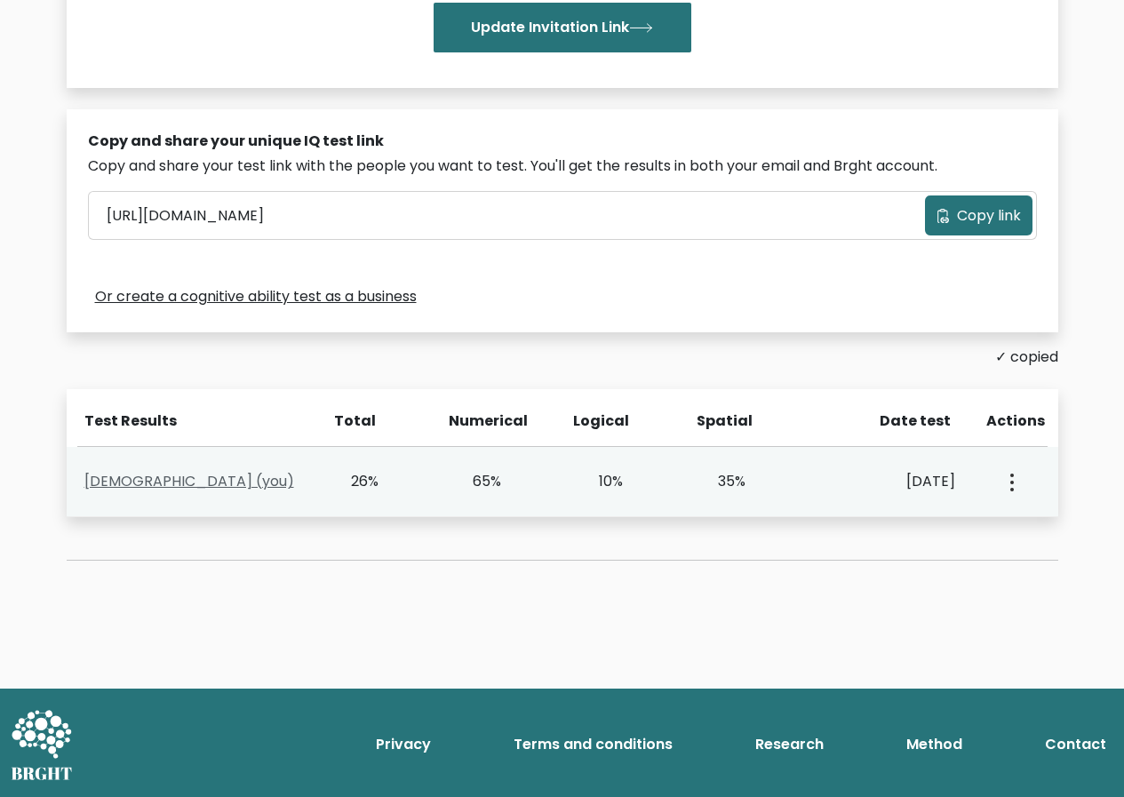
click at [185, 488] on link "Qursha Sahvy (you)" at bounding box center [189, 481] width 210 height 20
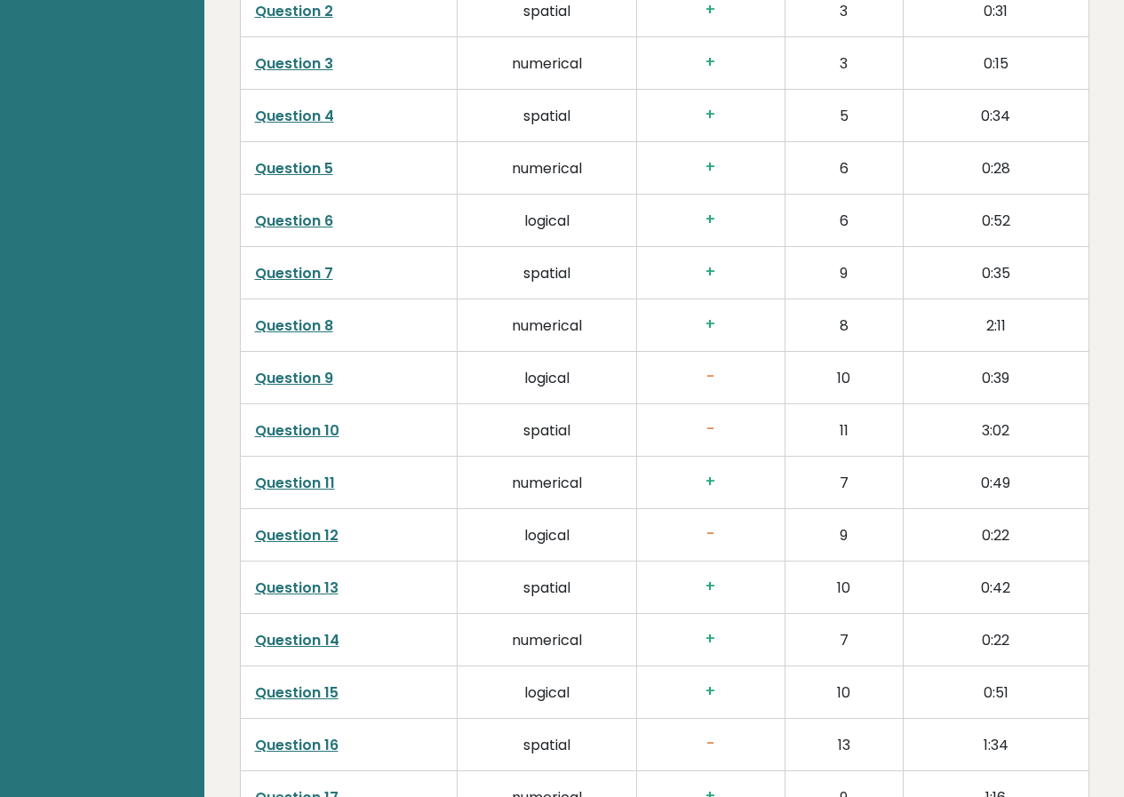
scroll to position [1765, 0]
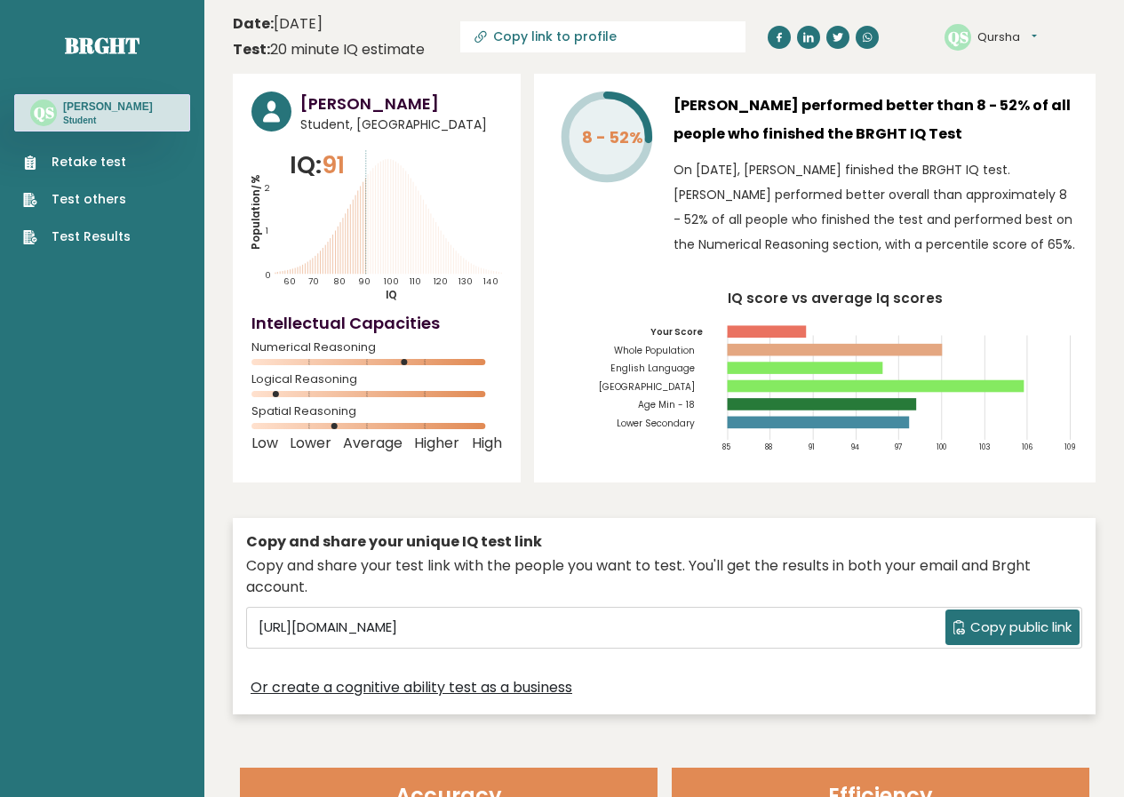
click at [100, 241] on link "Test Results" at bounding box center [76, 236] width 107 height 19
click at [1040, 33] on div "QS Qursha Dashboard Profile Settings Logout" at bounding box center [1019, 38] width 151 height 36
click at [1007, 38] on button "Qursha" at bounding box center [1007, 37] width 60 height 18
click at [295, 44] on div "Test: 20 minute IQ estimate" at bounding box center [329, 49] width 192 height 21
